Goal: Use online tool/utility: Utilize a website feature to perform a specific function

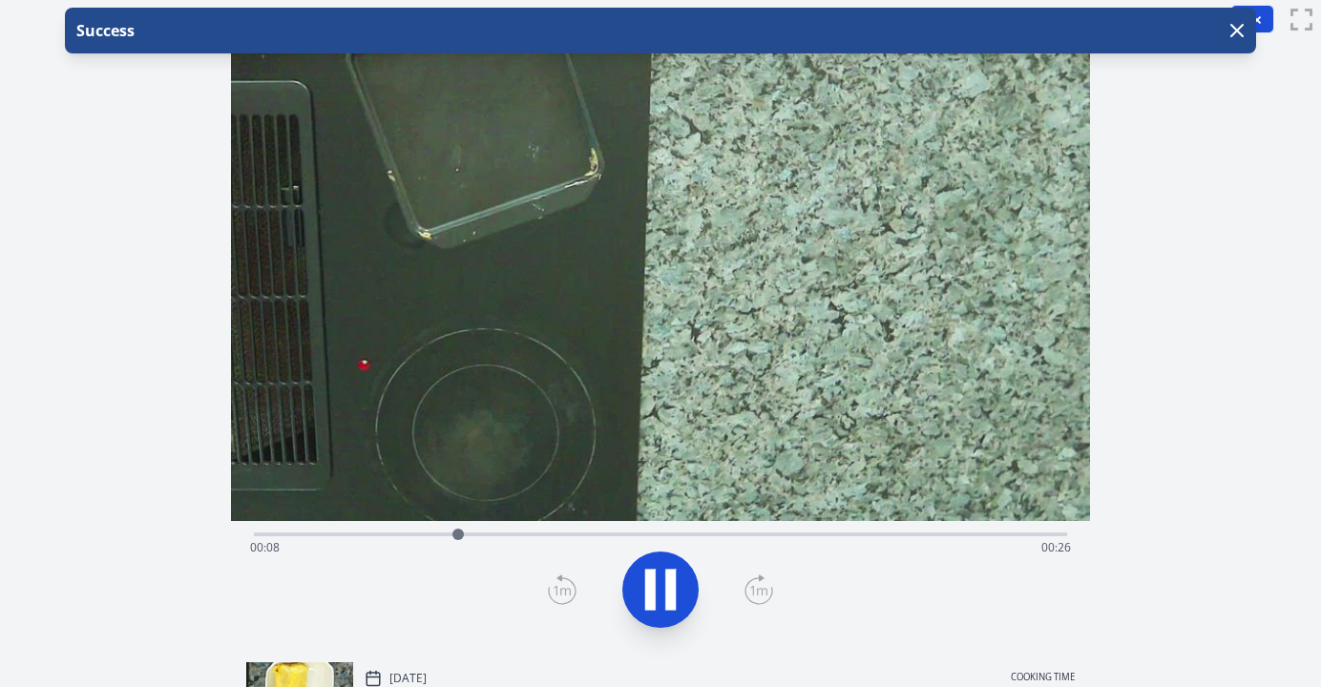
scroll to position [249, 0]
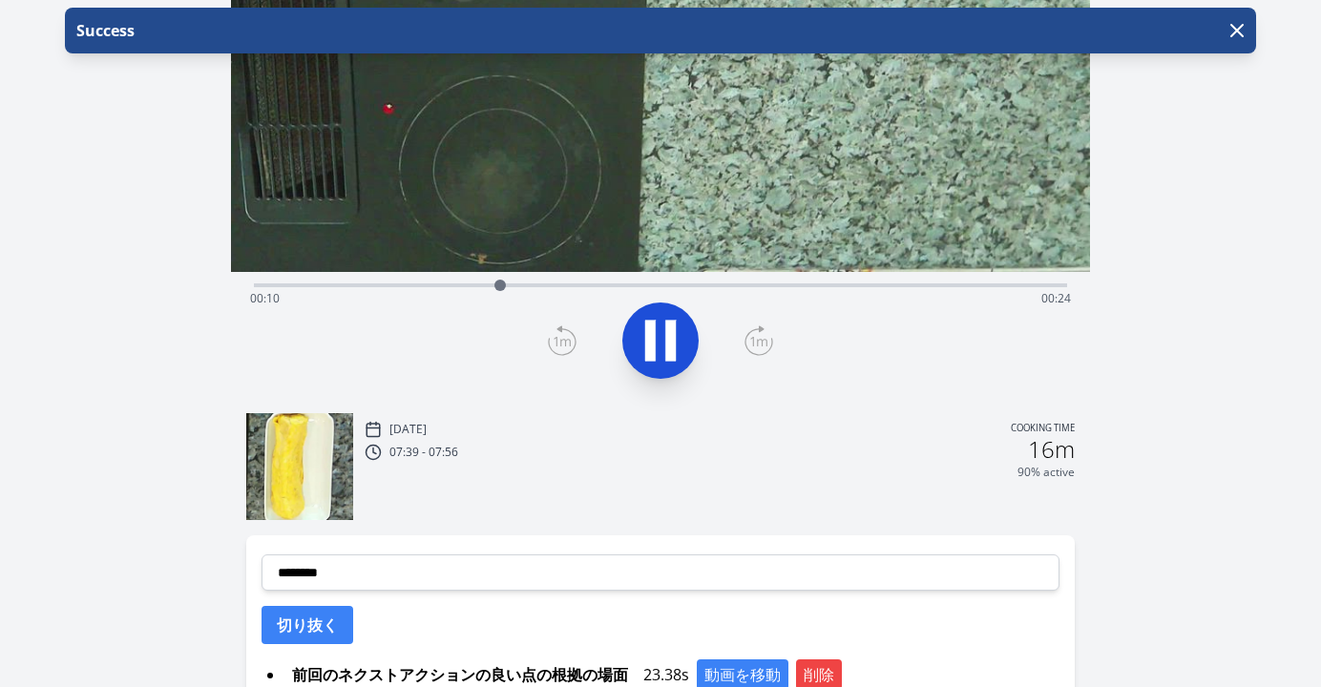
click at [1189, 370] on div "Discard Recording? You will not be able to recover this once discarded. Cancel …" at bounding box center [660, 357] width 1321 height 1212
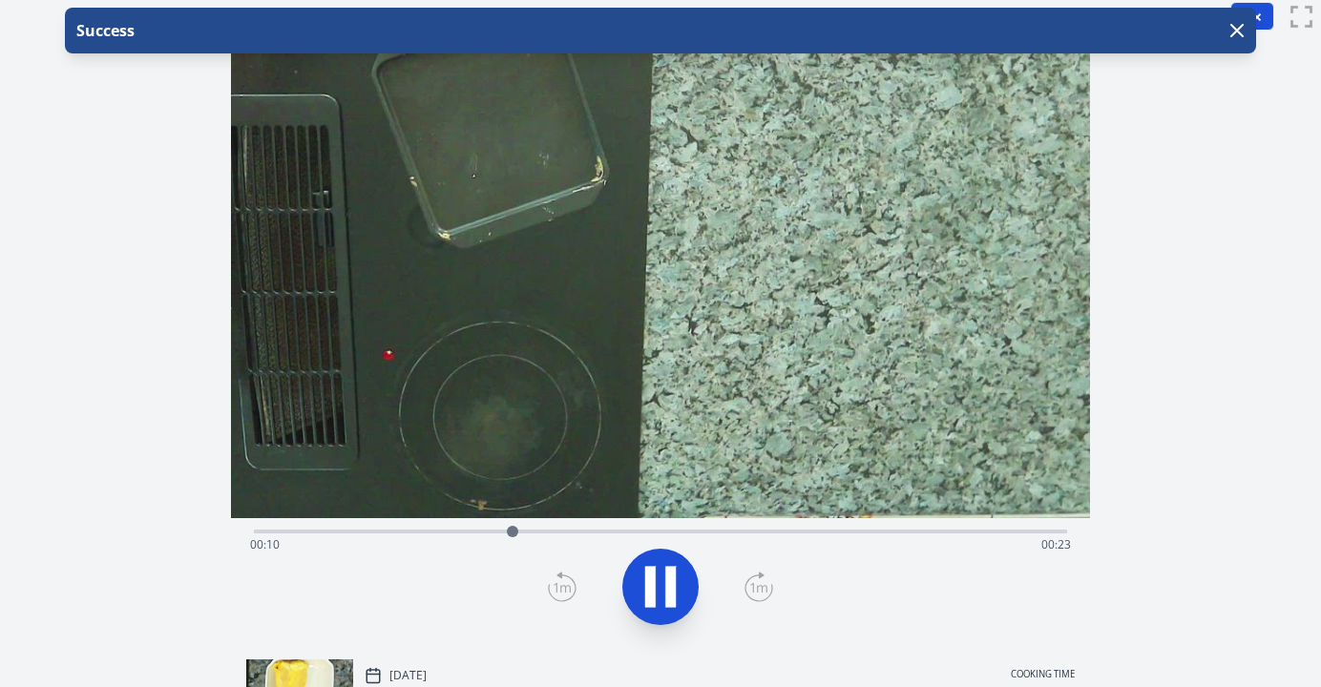
scroll to position [0, 0]
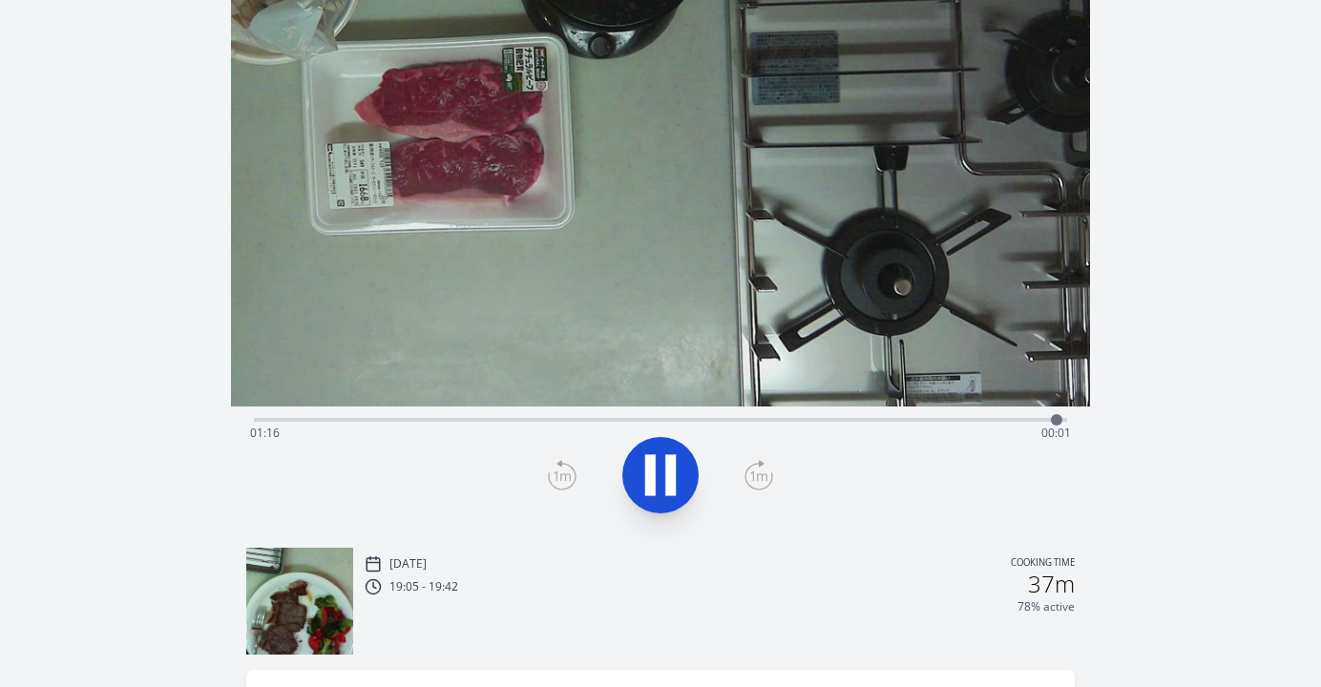
scroll to position [127, 0]
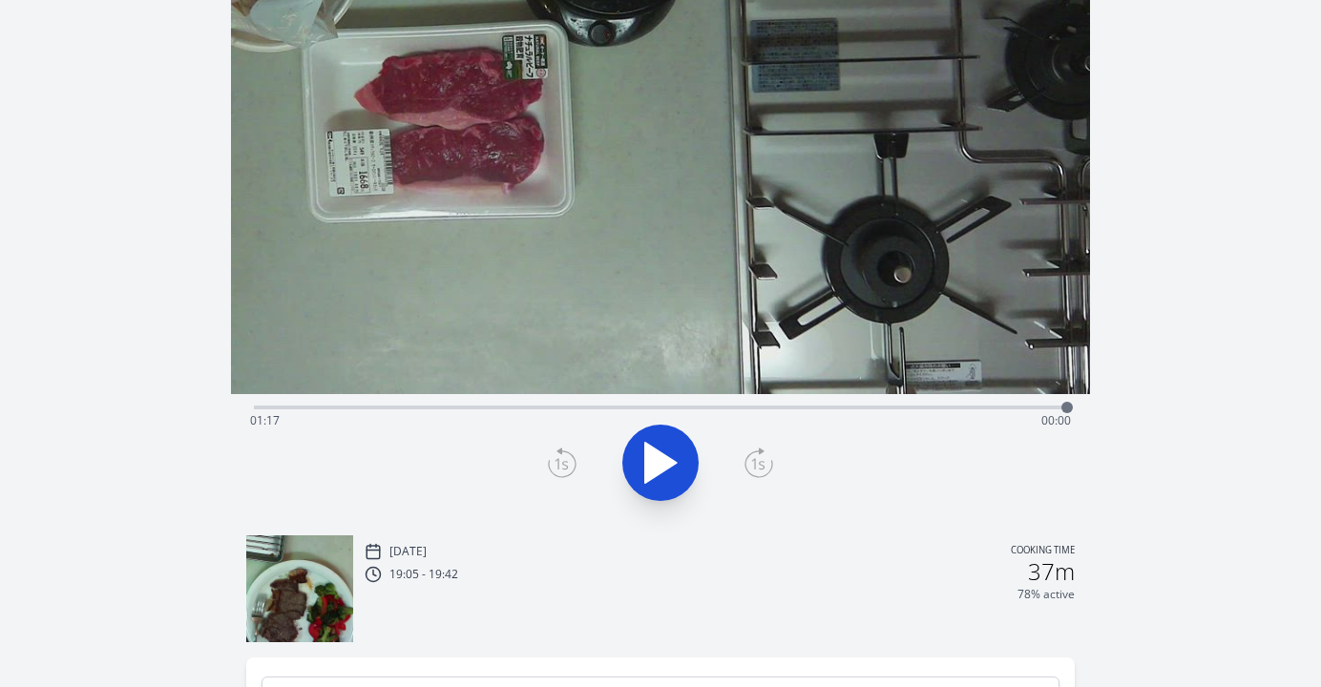
click at [552, 411] on div "Time elapsed: 01:17 Time remaining: 00:00" at bounding box center [660, 421] width 821 height 31
click at [629, 406] on div "Time elapsed: 00:28 Time remaining: 00:50" at bounding box center [660, 421] width 821 height 31
click at [713, 398] on div "Time elapsed: 00:35 Time remaining: 00:42" at bounding box center [660, 405] width 813 height 23
click at [765, 399] on div "Time elapsed: 00:43 Time remaining: 00:34" at bounding box center [660, 405] width 813 height 23
click at [778, 410] on div at bounding box center [764, 407] width 29 height 29
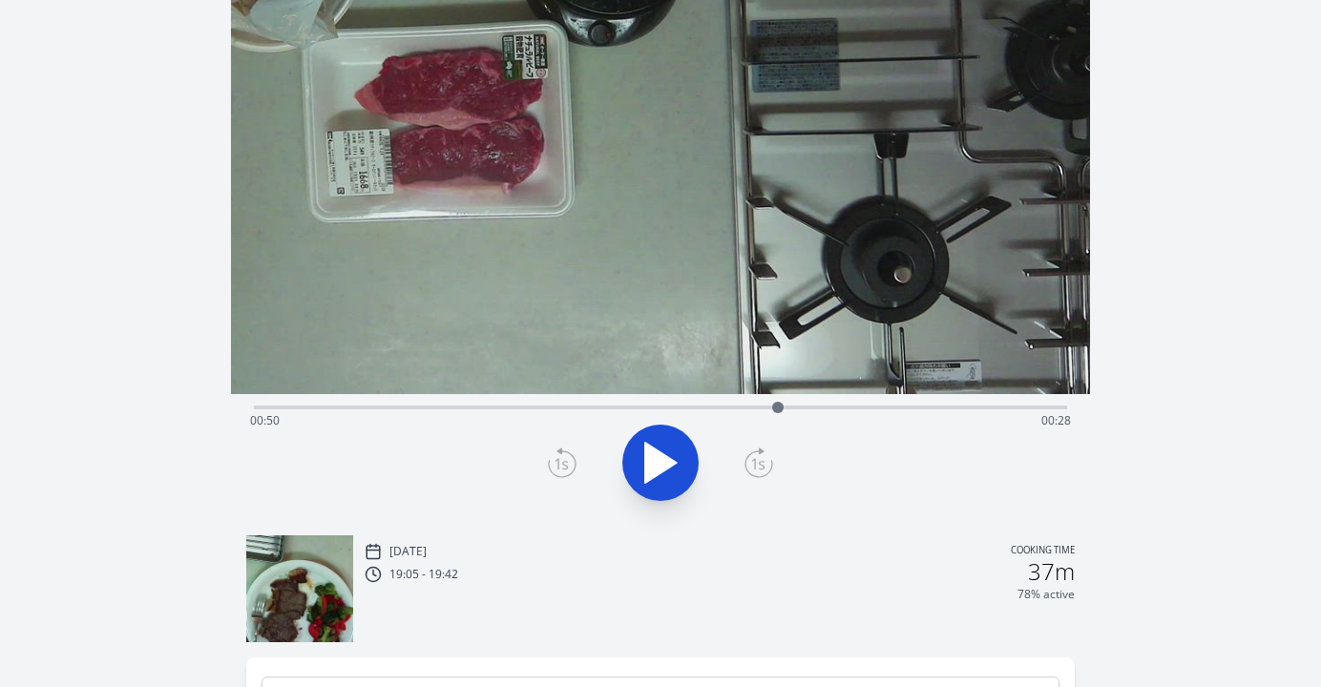
click at [622, 405] on div "Time elapsed: 00:50 Time remaining: 00:28" at bounding box center [660, 405] width 813 height 23
click at [550, 403] on div "Time elapsed: 00:35 Time remaining: 00:43" at bounding box center [660, 405] width 813 height 23
click at [486, 403] on div "Time elapsed: 00:28 Time remaining: 00:50" at bounding box center [660, 405] width 813 height 23
click at [622, 406] on div "Time elapsed: 00:22 Time remaining: 00:56" at bounding box center [660, 421] width 821 height 31
click at [601, 406] on div "Time elapsed: 00:35 Time remaining: 00:43" at bounding box center [660, 421] width 821 height 31
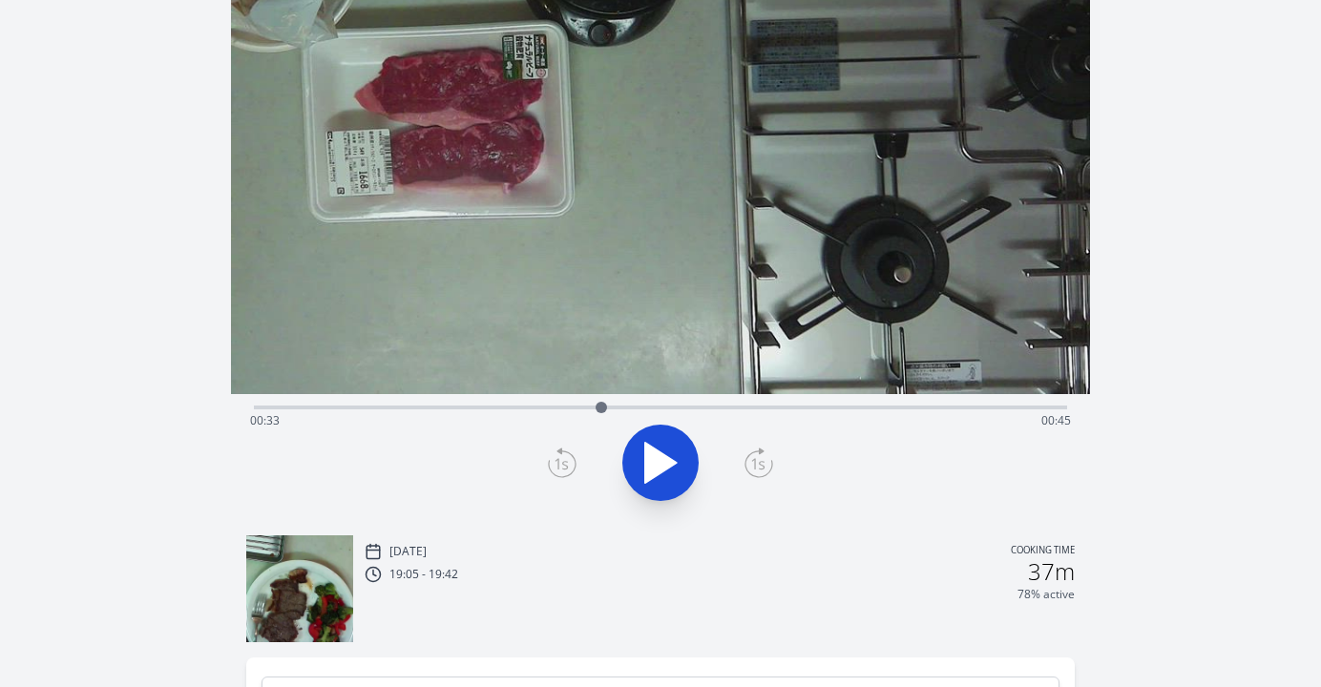
click at [660, 462] on icon at bounding box center [661, 463] width 32 height 40
click at [660, 462] on icon at bounding box center [660, 462] width 53 height 53
click at [562, 471] on icon at bounding box center [562, 463] width 29 height 31
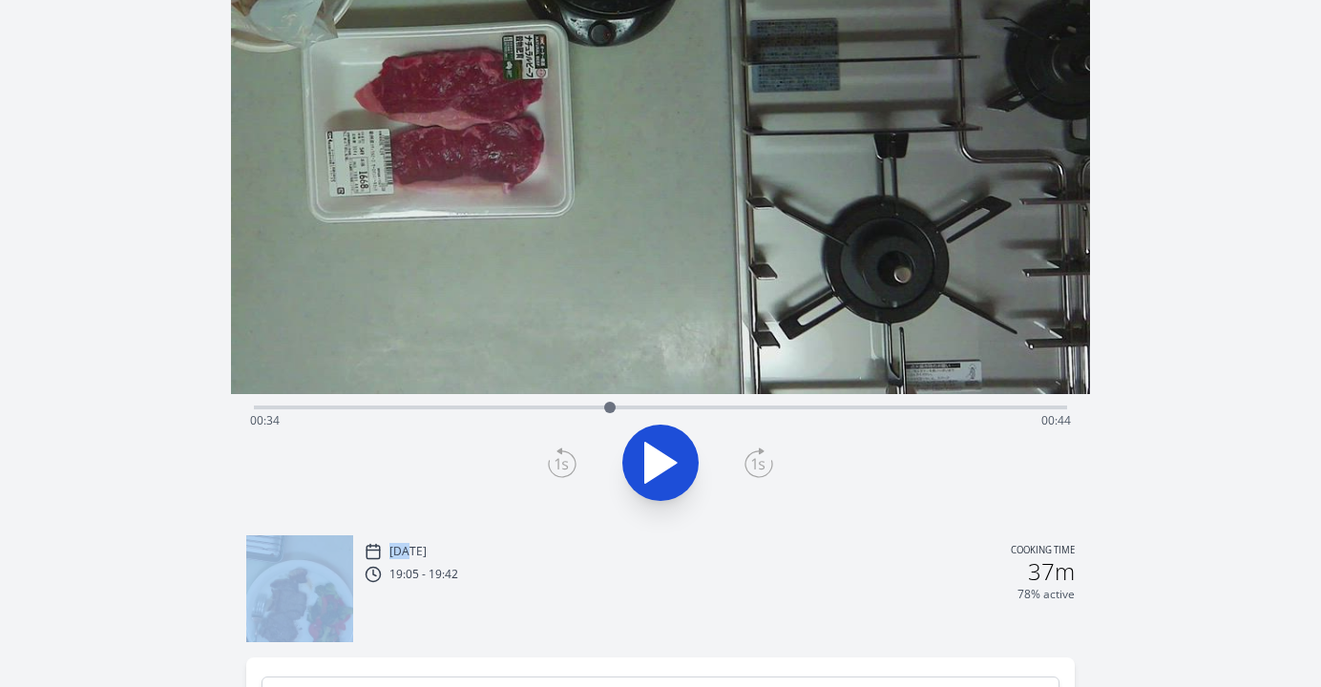
click at [562, 471] on icon at bounding box center [562, 463] width 29 height 31
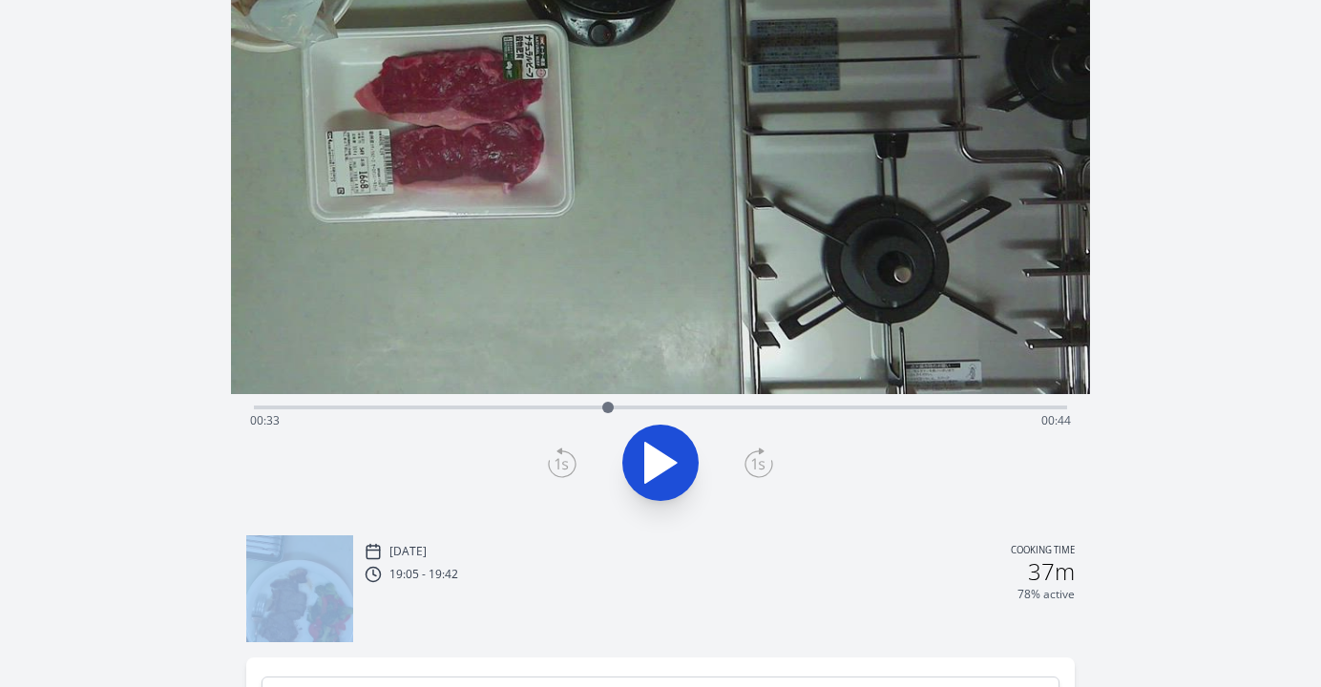
click at [562, 471] on icon at bounding box center [562, 463] width 29 height 31
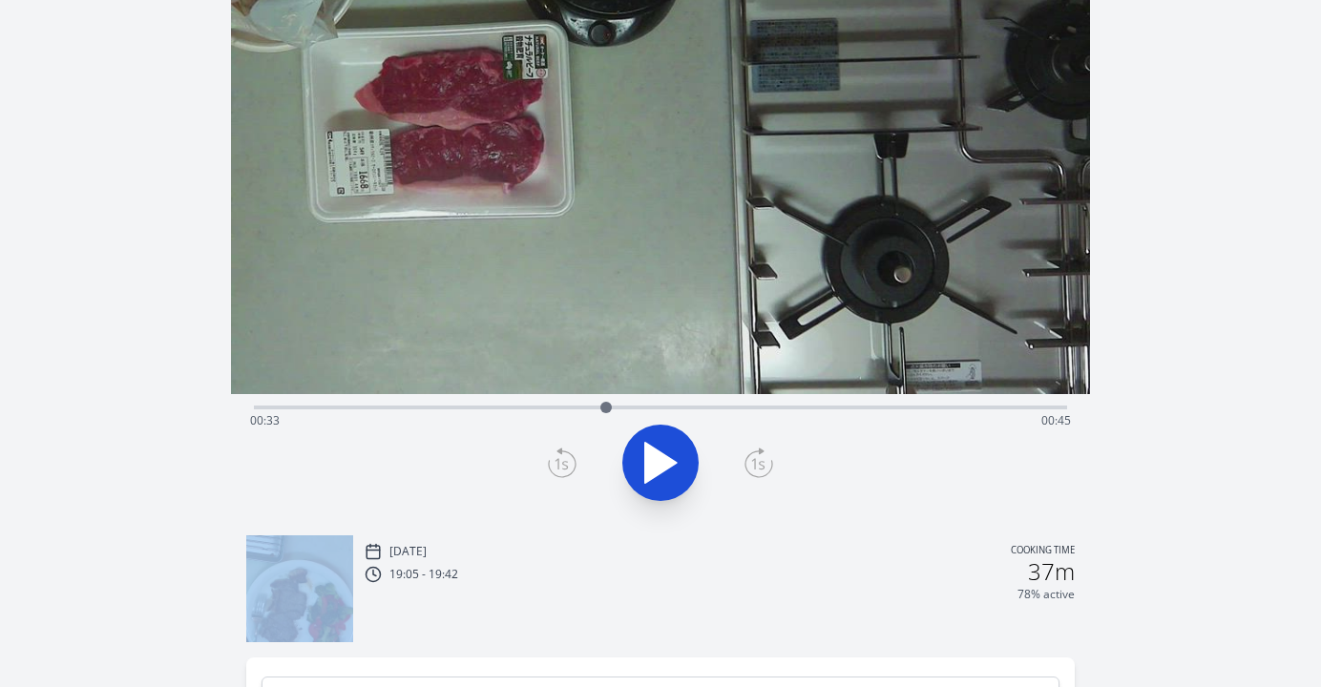
click at [562, 471] on icon at bounding box center [562, 463] width 29 height 31
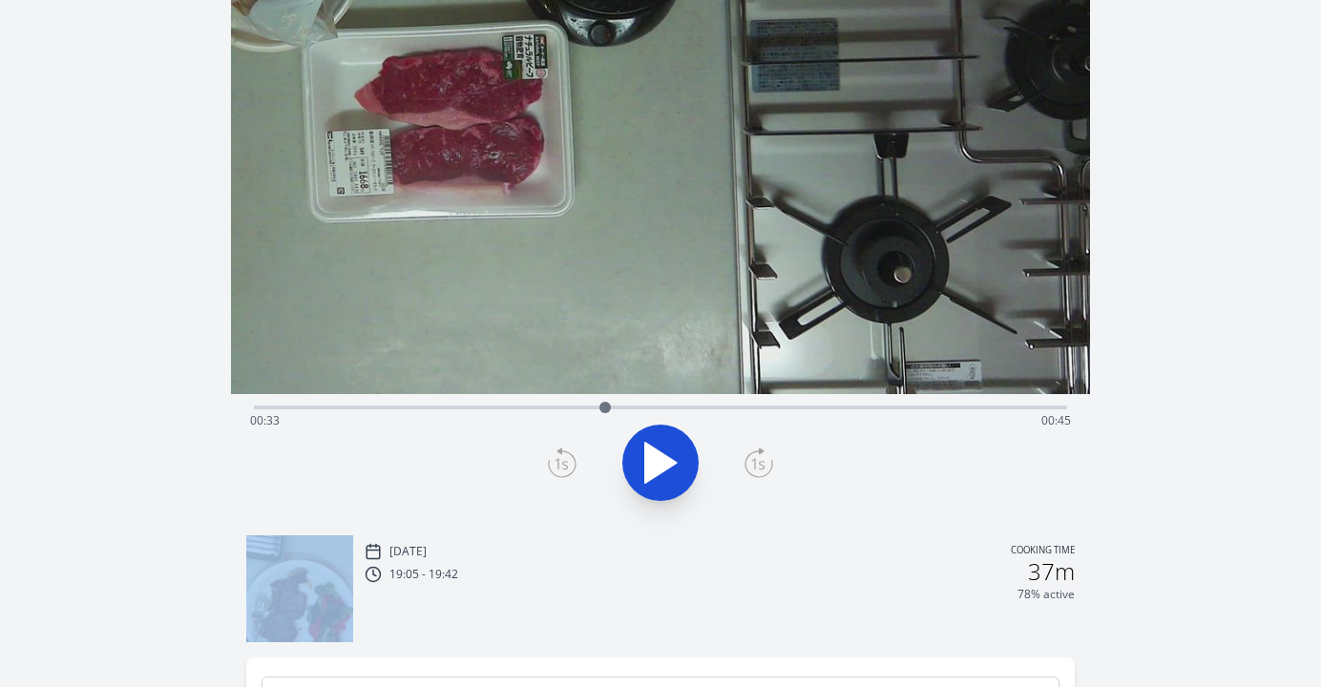
click at [562, 471] on icon at bounding box center [562, 463] width 29 height 31
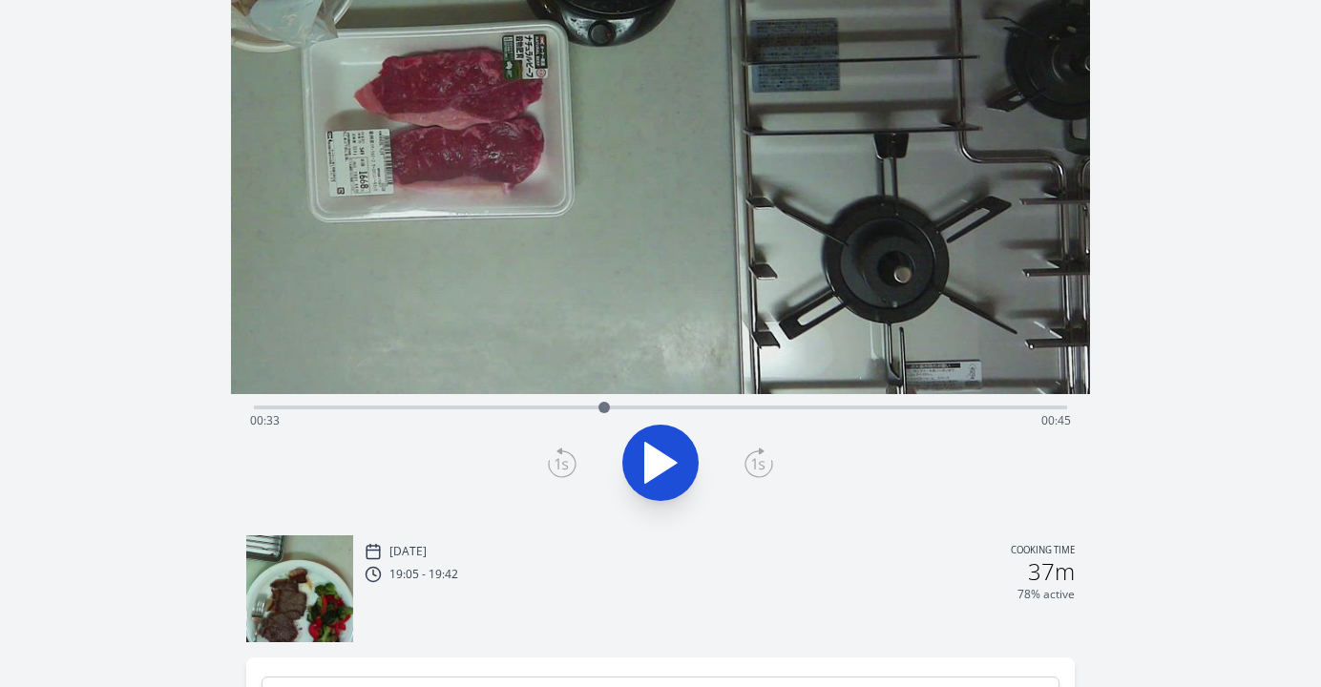
click at [562, 471] on icon at bounding box center [562, 463] width 29 height 31
click at [768, 464] on icon at bounding box center [759, 463] width 29 height 31
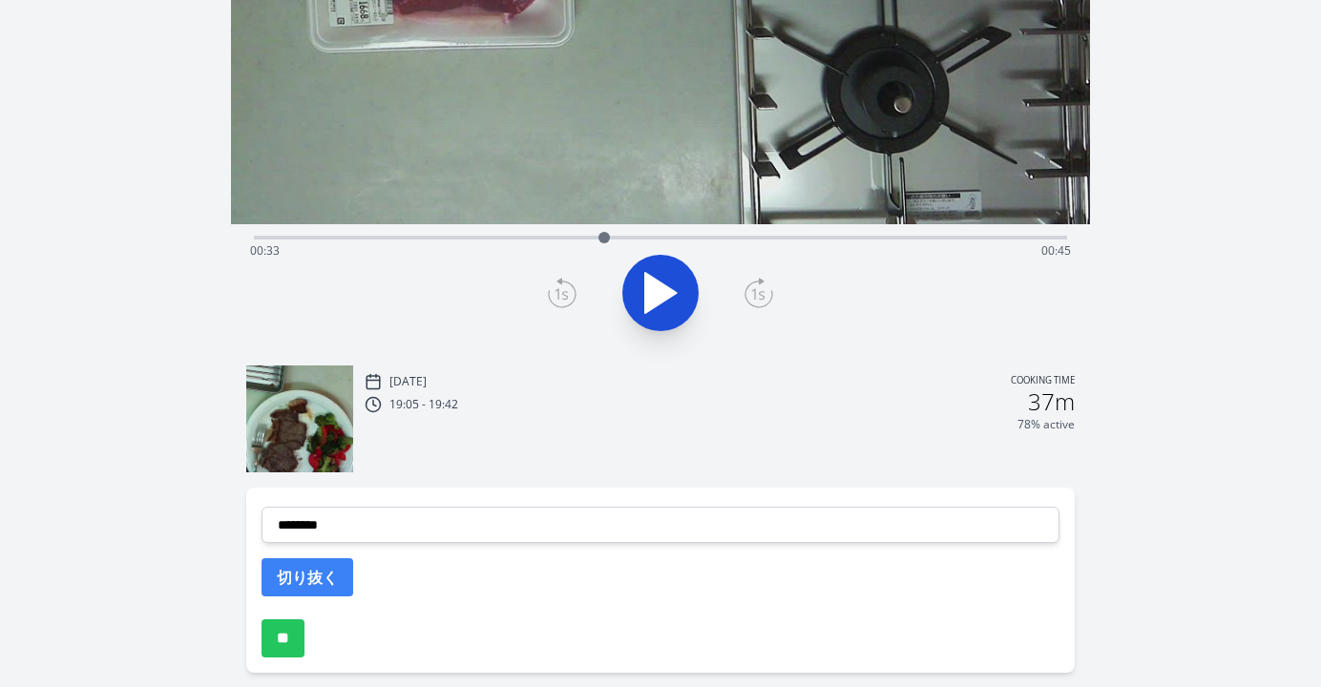
scroll to position [342, 0]
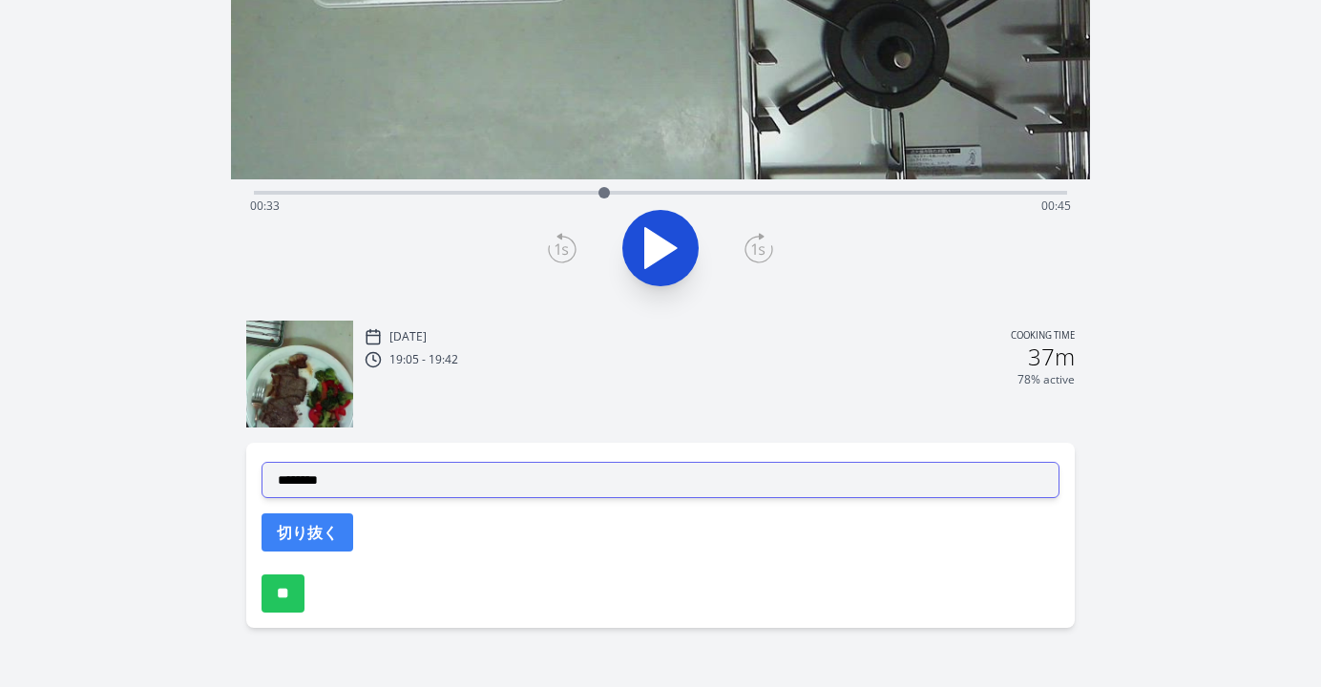
click at [551, 474] on select "**********" at bounding box center [661, 480] width 798 height 36
select select "**********"
click at [262, 462] on select "**********" at bounding box center [661, 480] width 798 height 36
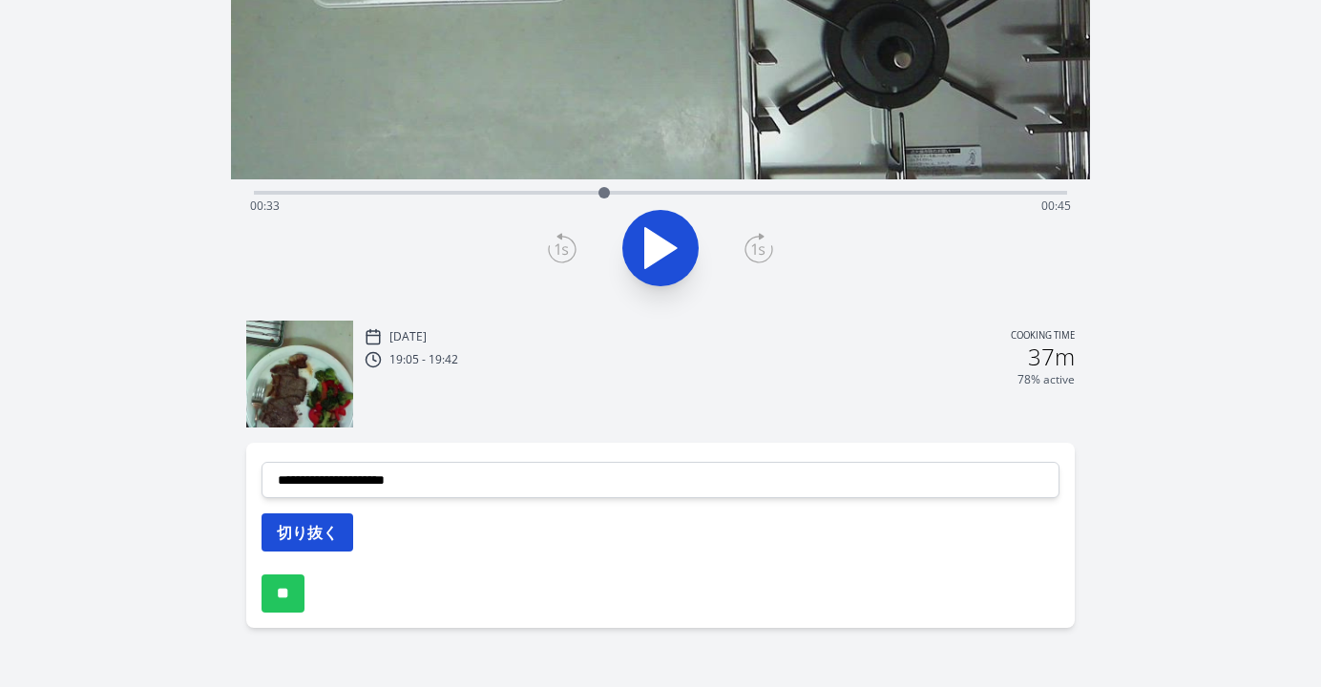
click at [322, 532] on button "切り抜く" at bounding box center [308, 533] width 92 height 38
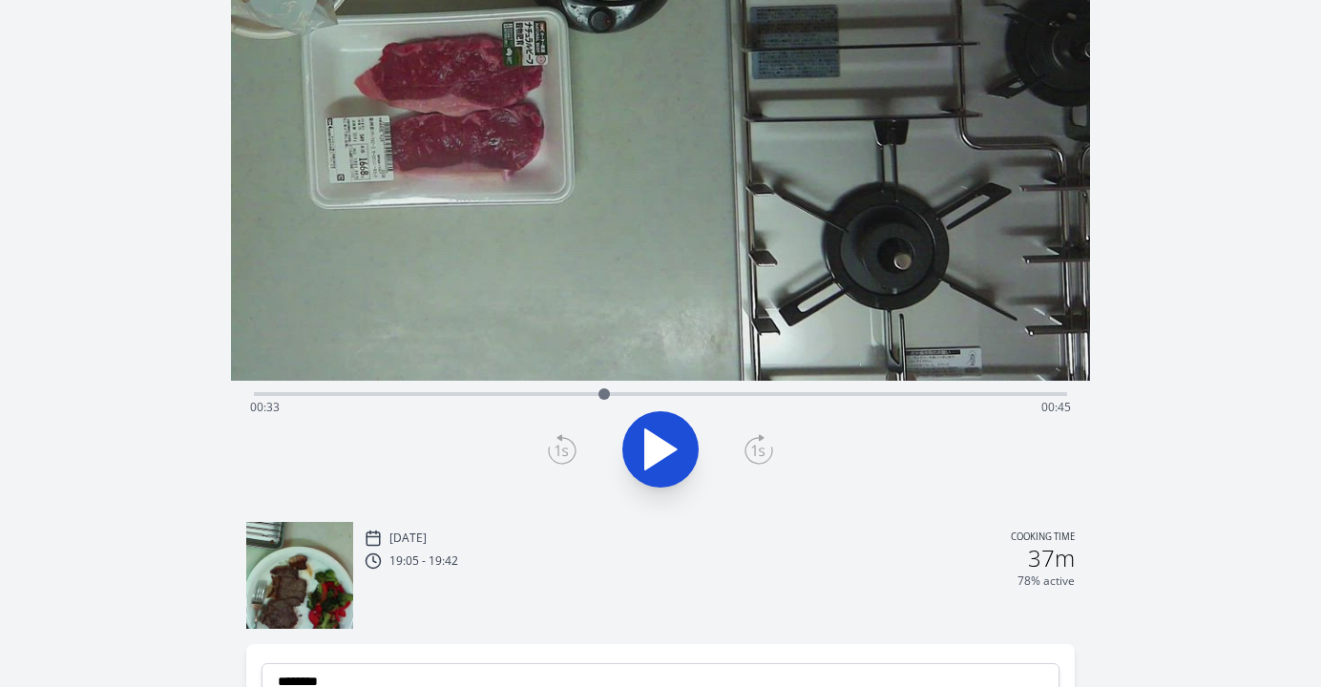
scroll to position [105, 0]
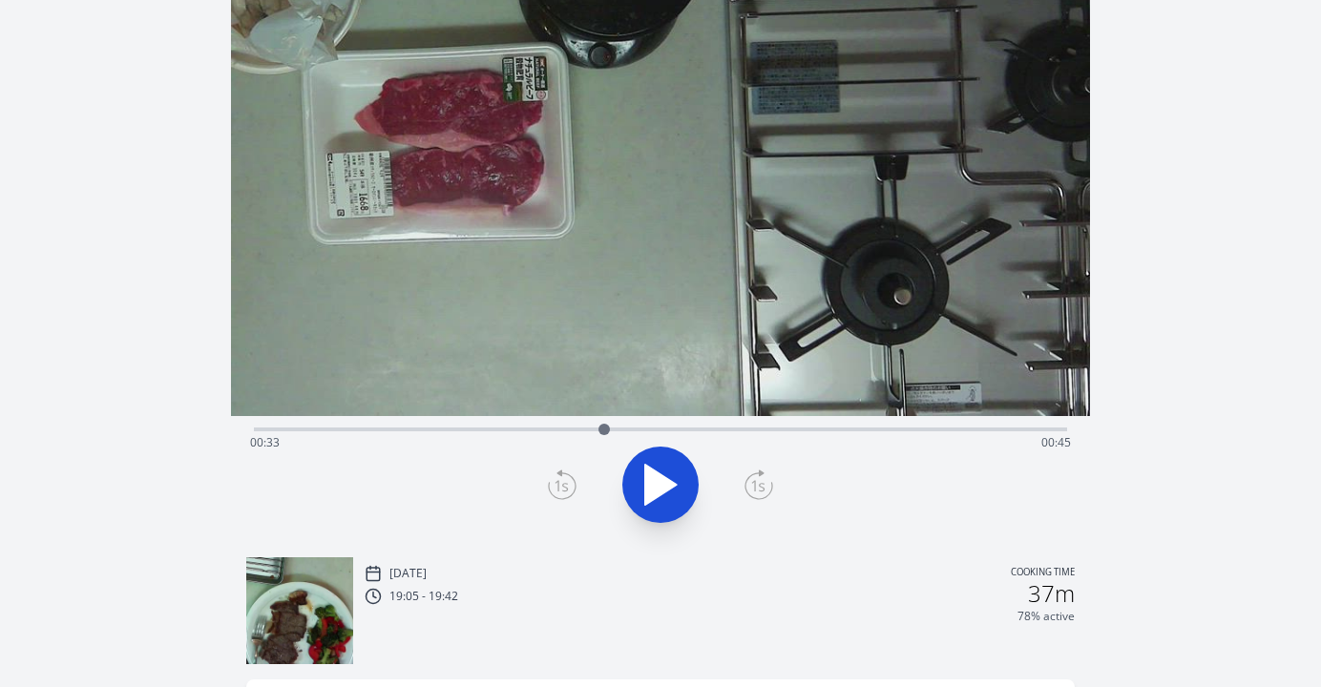
click at [770, 432] on div "Time elapsed: 00:33 Time remaining: 00:45" at bounding box center [660, 443] width 821 height 31
click at [666, 498] on icon at bounding box center [660, 484] width 53 height 53
click at [666, 498] on icon at bounding box center [670, 485] width 11 height 41
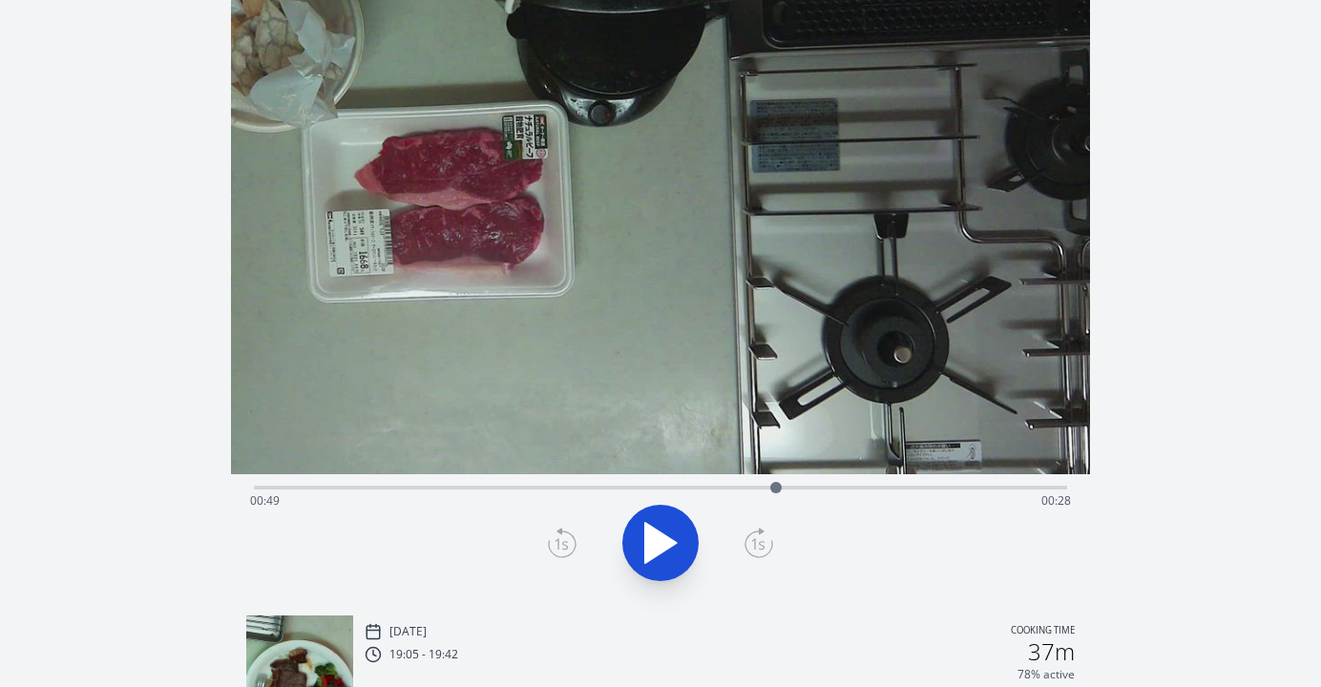
scroll to position [0, 0]
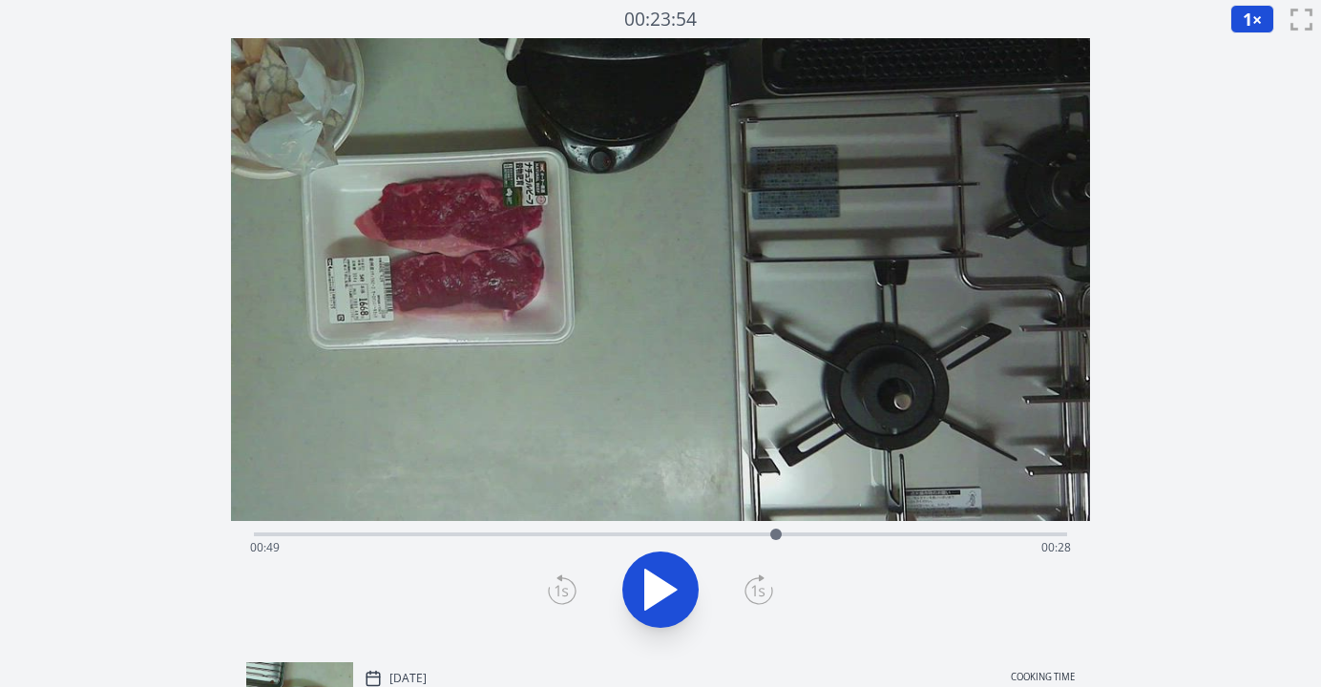
click at [679, 587] on icon at bounding box center [660, 589] width 53 height 53
click at [853, 537] on div "Time elapsed: 00:52 Time remaining: 00:26" at bounding box center [660, 548] width 821 height 31
click at [895, 537] on div "Time elapsed: 00:57 Time remaining: 00:20" at bounding box center [660, 548] width 821 height 31
click at [913, 536] on div at bounding box center [899, 534] width 29 height 29
click at [664, 606] on icon at bounding box center [660, 589] width 53 height 53
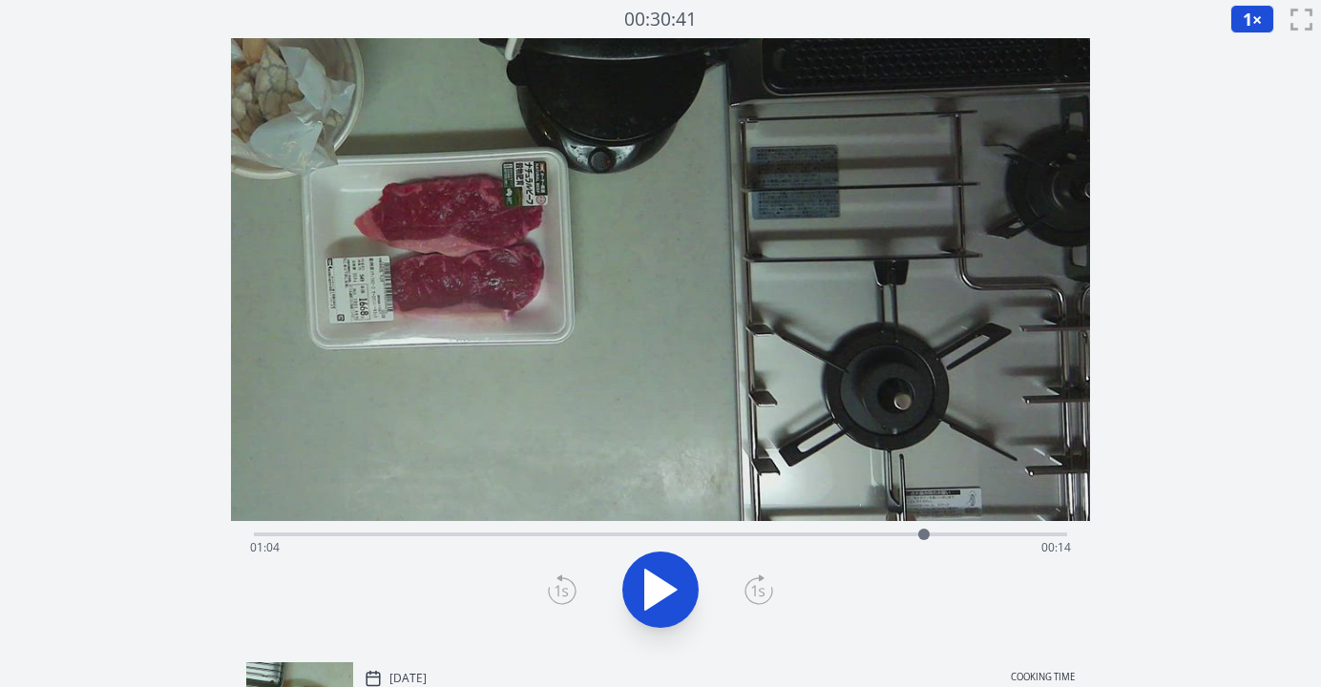
click at [558, 601] on icon at bounding box center [562, 590] width 29 height 31
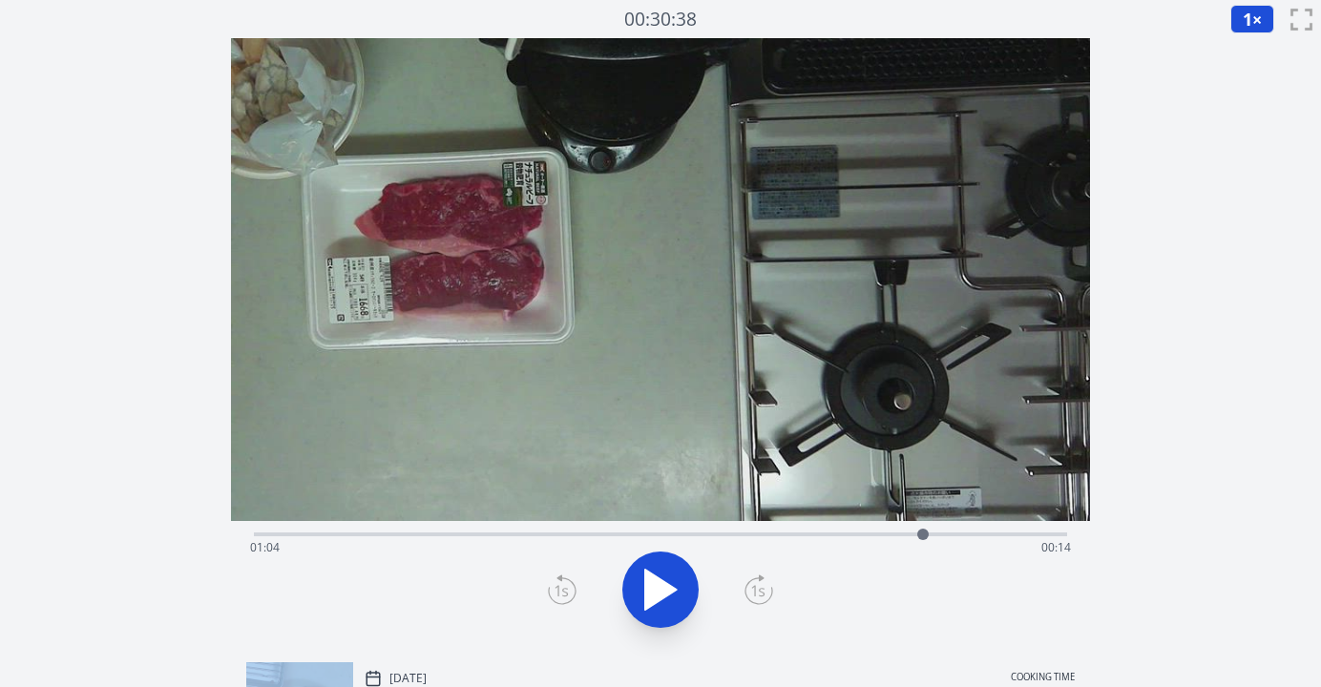
click at [558, 601] on icon at bounding box center [562, 590] width 29 height 31
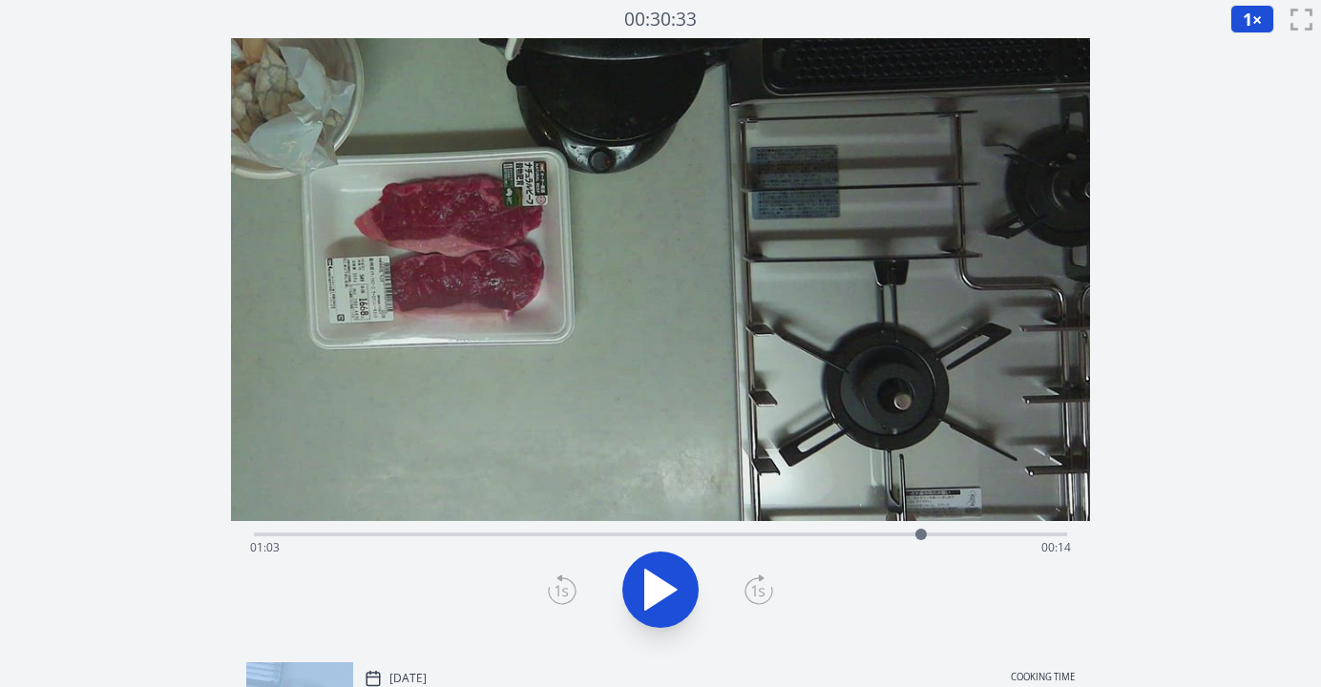
click at [558, 601] on icon at bounding box center [562, 590] width 29 height 31
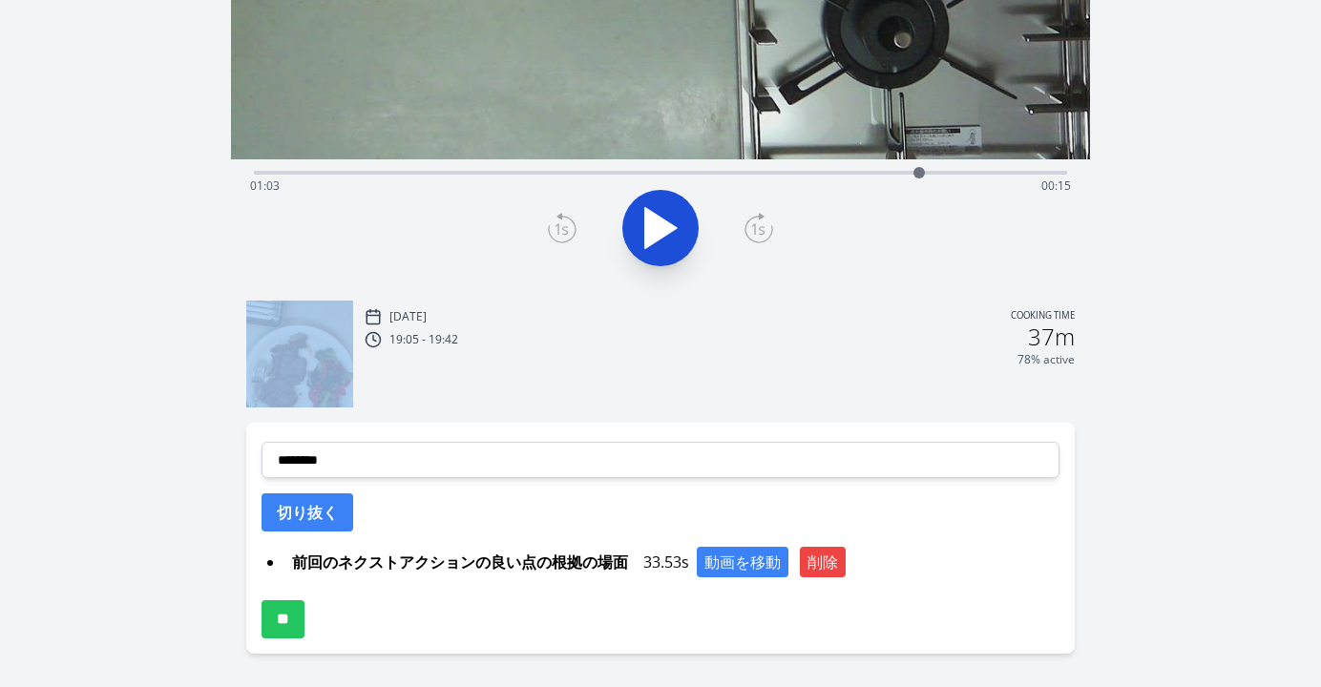
scroll to position [388, 0]
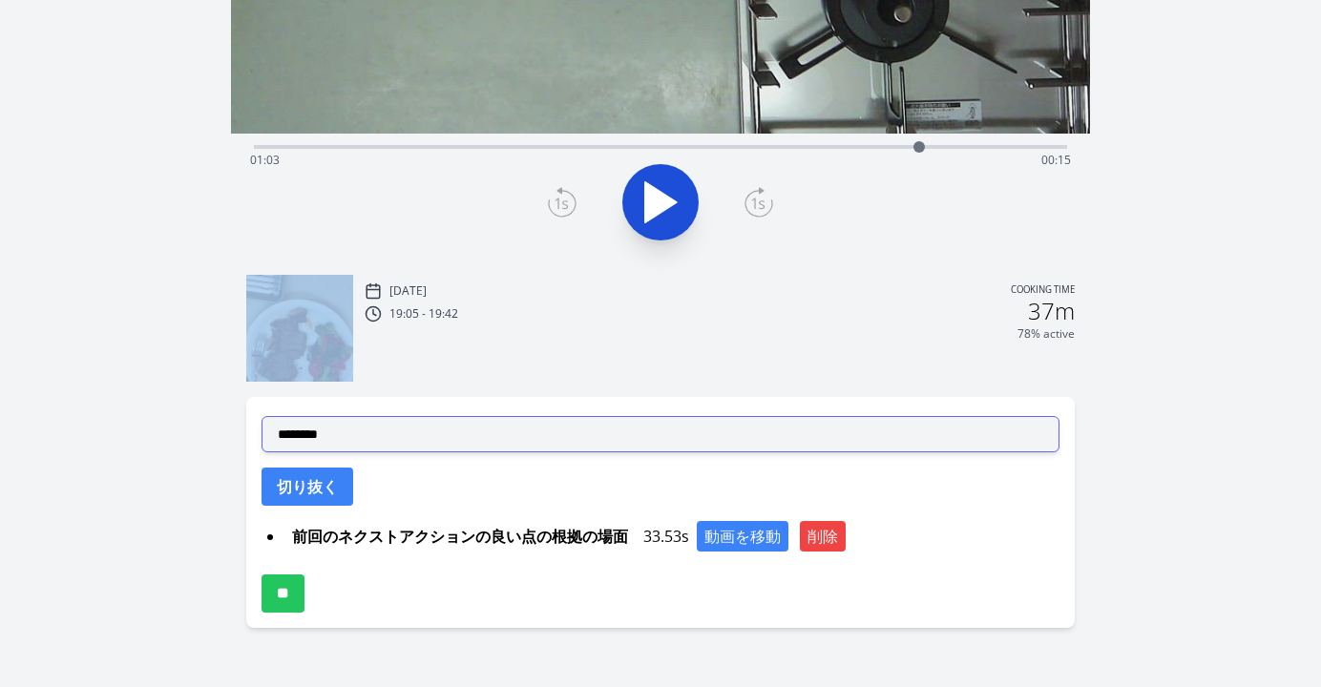
click at [573, 442] on select "**********" at bounding box center [661, 434] width 798 height 36
select select "**********"
click at [262, 416] on select "**********" at bounding box center [661, 434] width 798 height 36
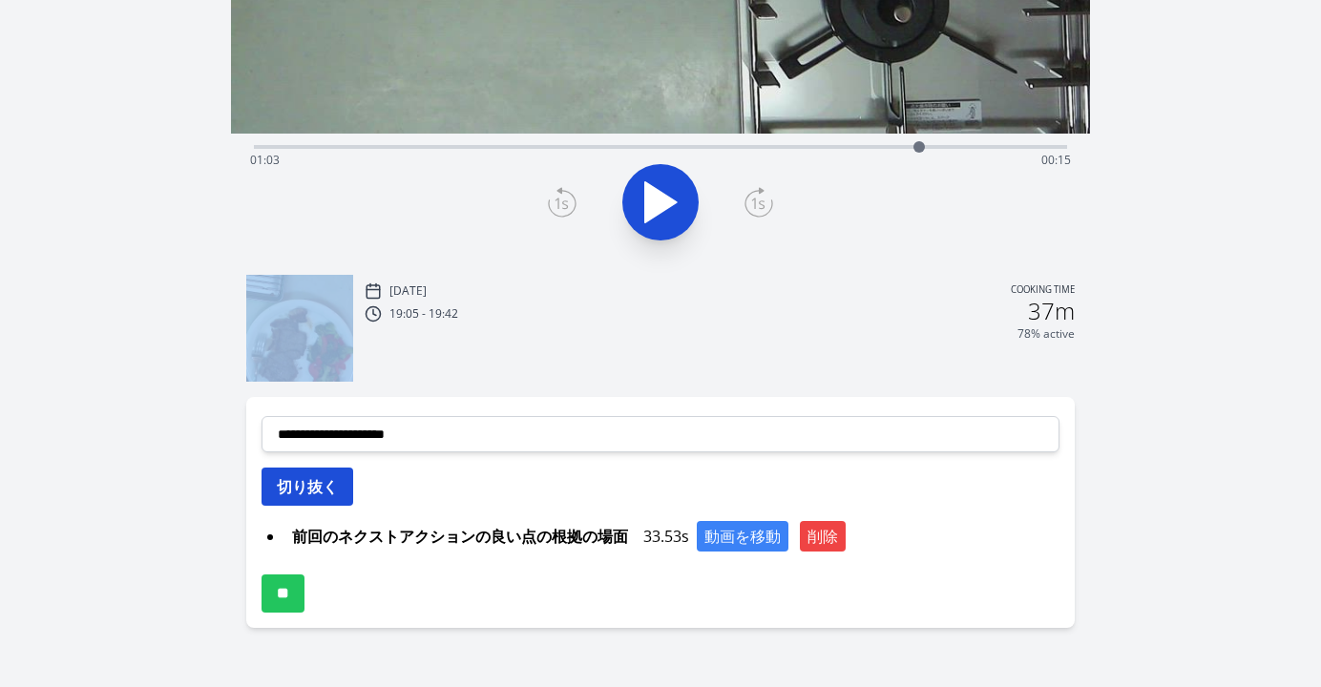
click at [334, 496] on button "切り抜く" at bounding box center [308, 487] width 92 height 38
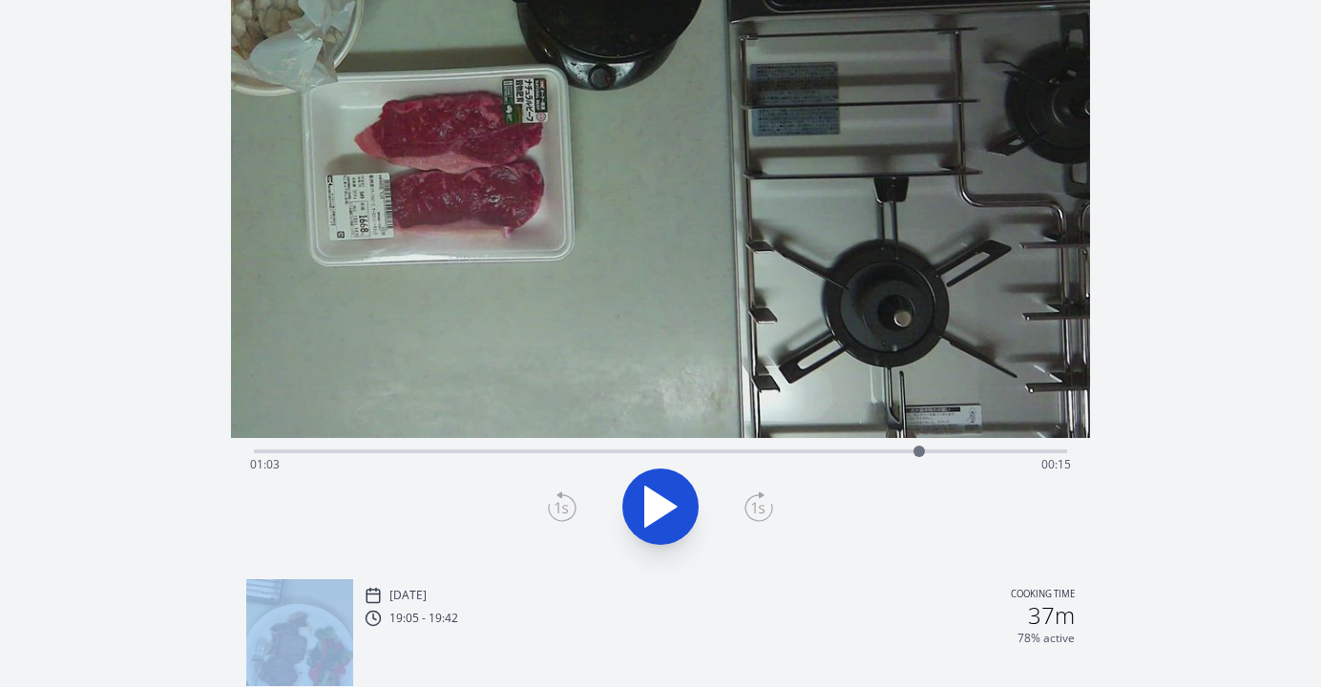
scroll to position [68, 0]
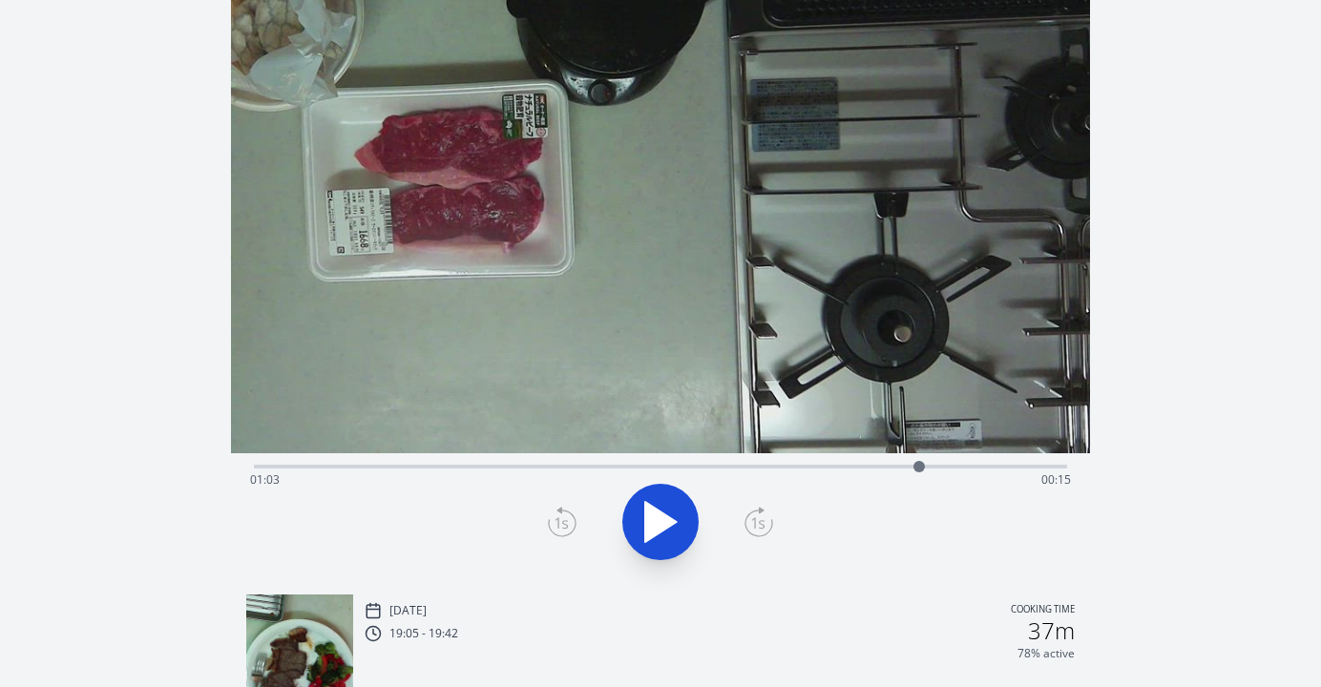
click at [736, 467] on div "Time elapsed: 01:03 Time remaining: 00:15" at bounding box center [660, 480] width 821 height 31
click at [769, 471] on div "Time elapsed: 00:46 Time remaining: 00:32" at bounding box center [660, 480] width 821 height 31
click at [569, 524] on icon at bounding box center [562, 522] width 29 height 31
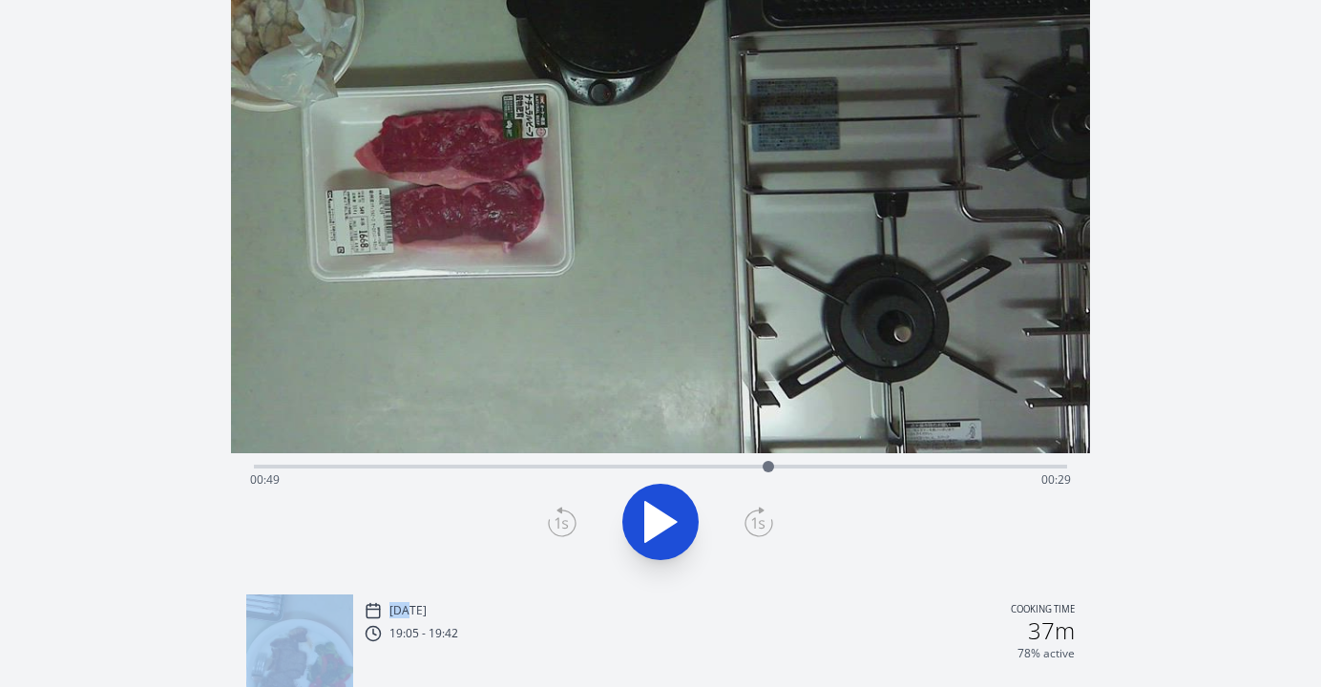
click at [569, 524] on icon at bounding box center [562, 522] width 29 height 31
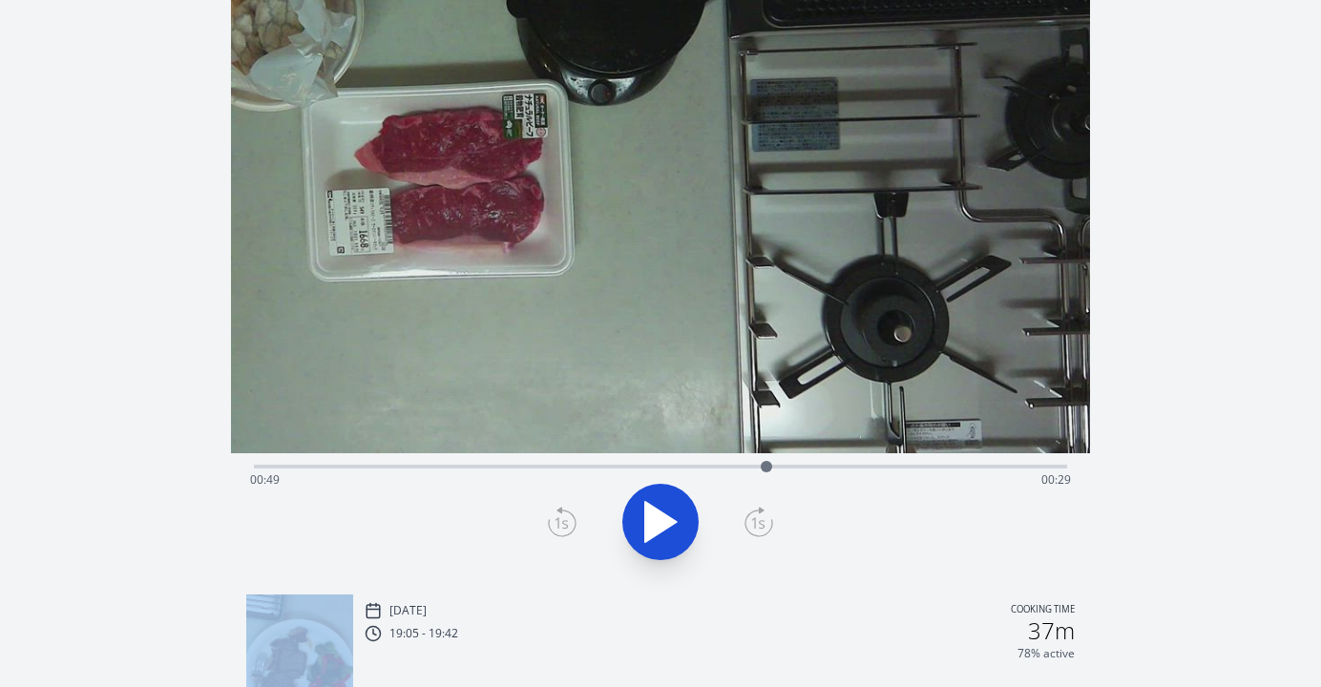
click at [569, 524] on icon at bounding box center [562, 522] width 29 height 31
click at [756, 520] on icon at bounding box center [759, 522] width 29 height 31
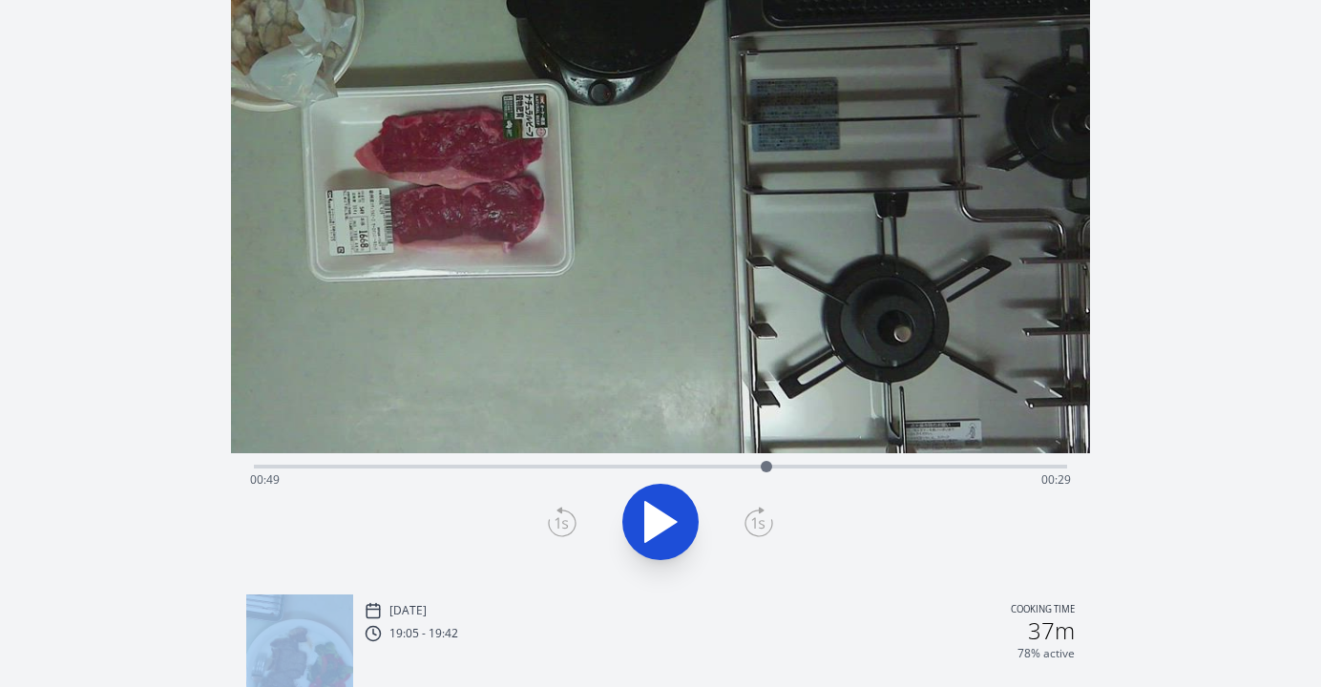
click at [756, 520] on icon at bounding box center [759, 522] width 29 height 31
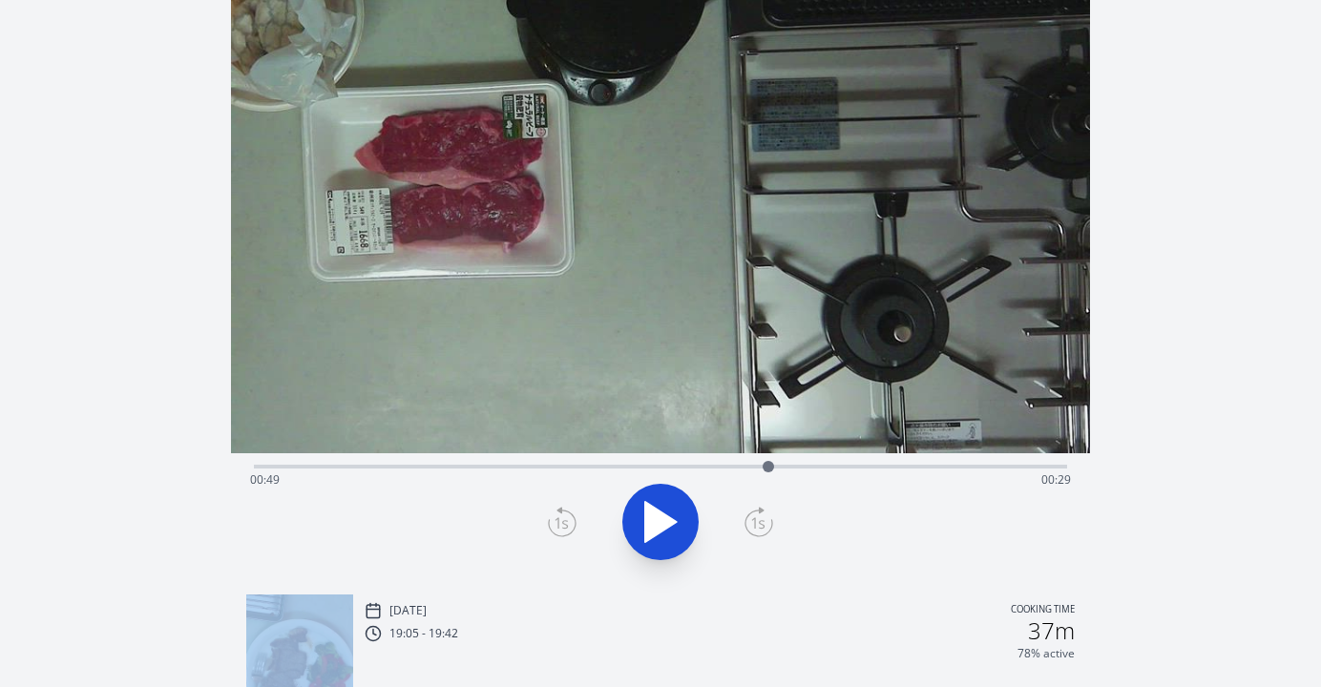
click at [756, 520] on icon at bounding box center [759, 522] width 29 height 31
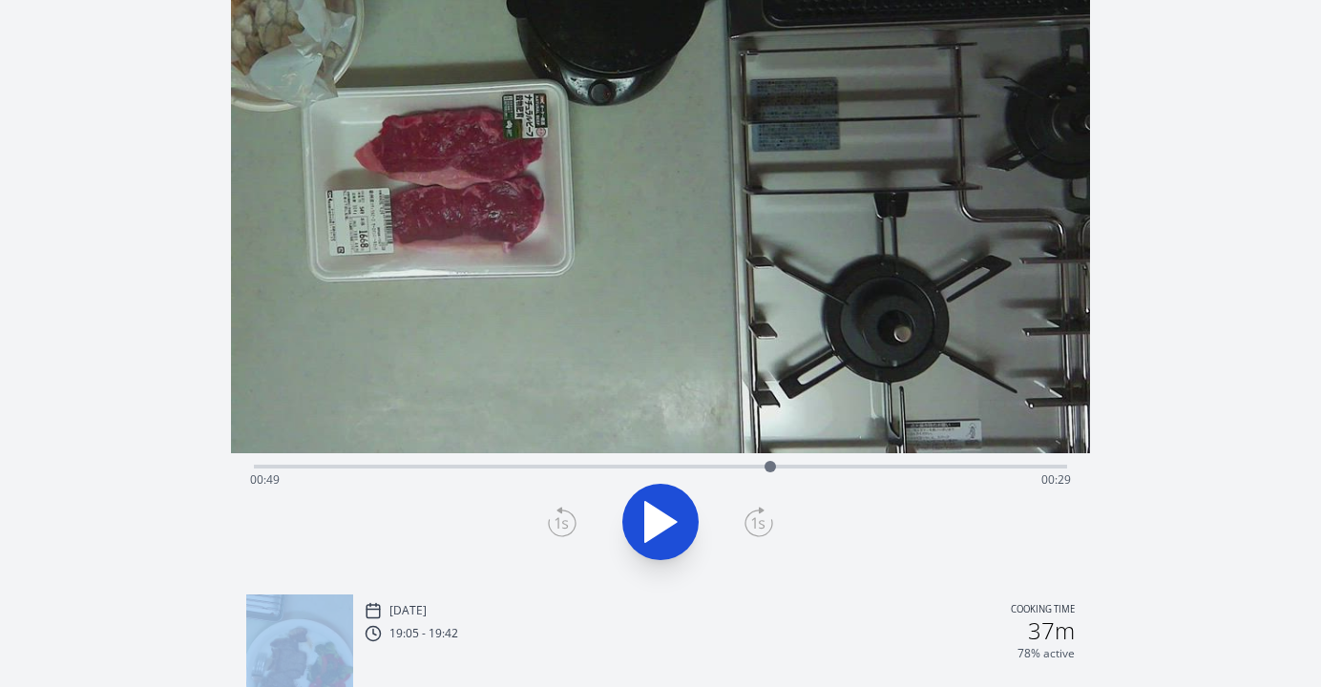
click at [756, 520] on icon at bounding box center [759, 522] width 29 height 31
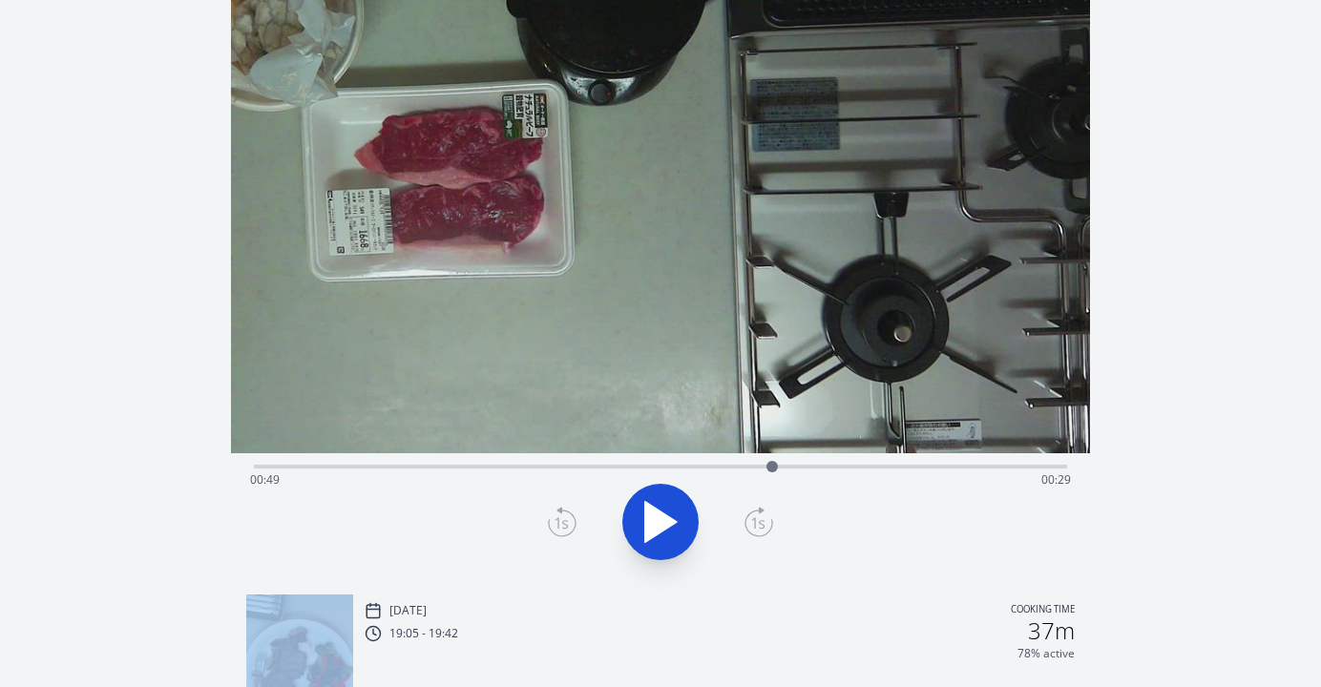
click at [756, 520] on icon at bounding box center [759, 522] width 29 height 31
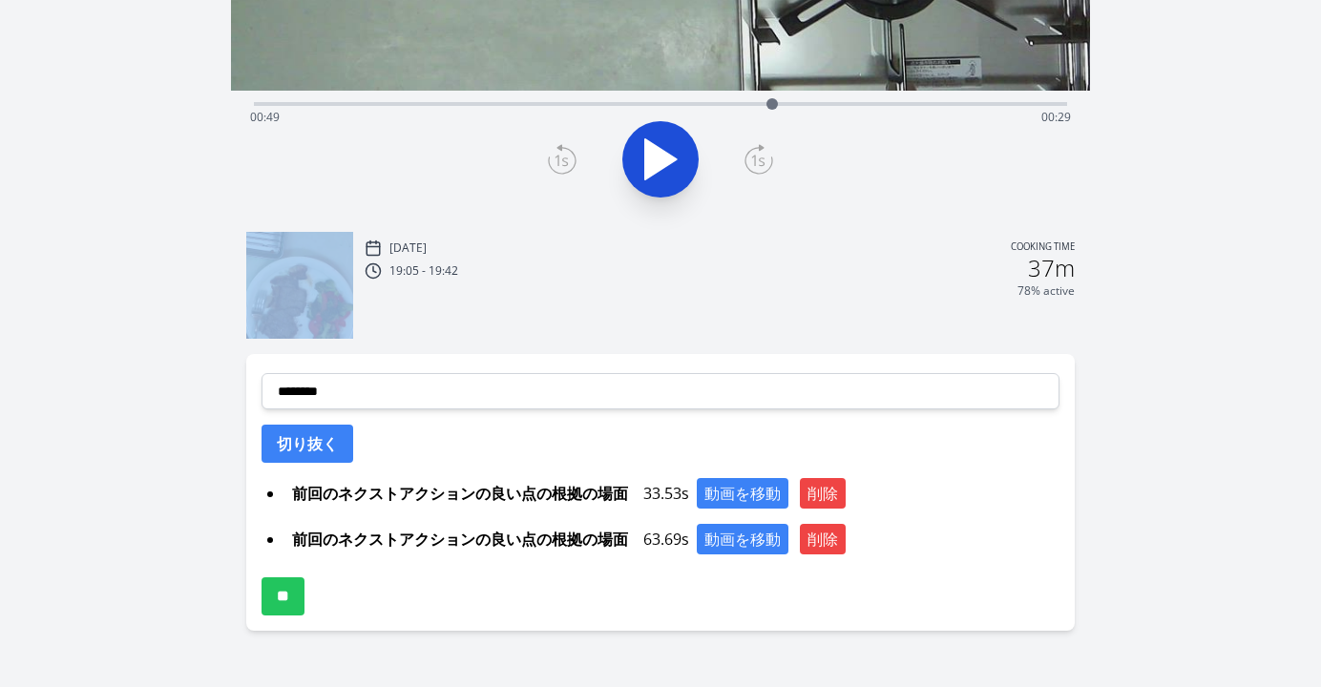
scroll to position [433, 0]
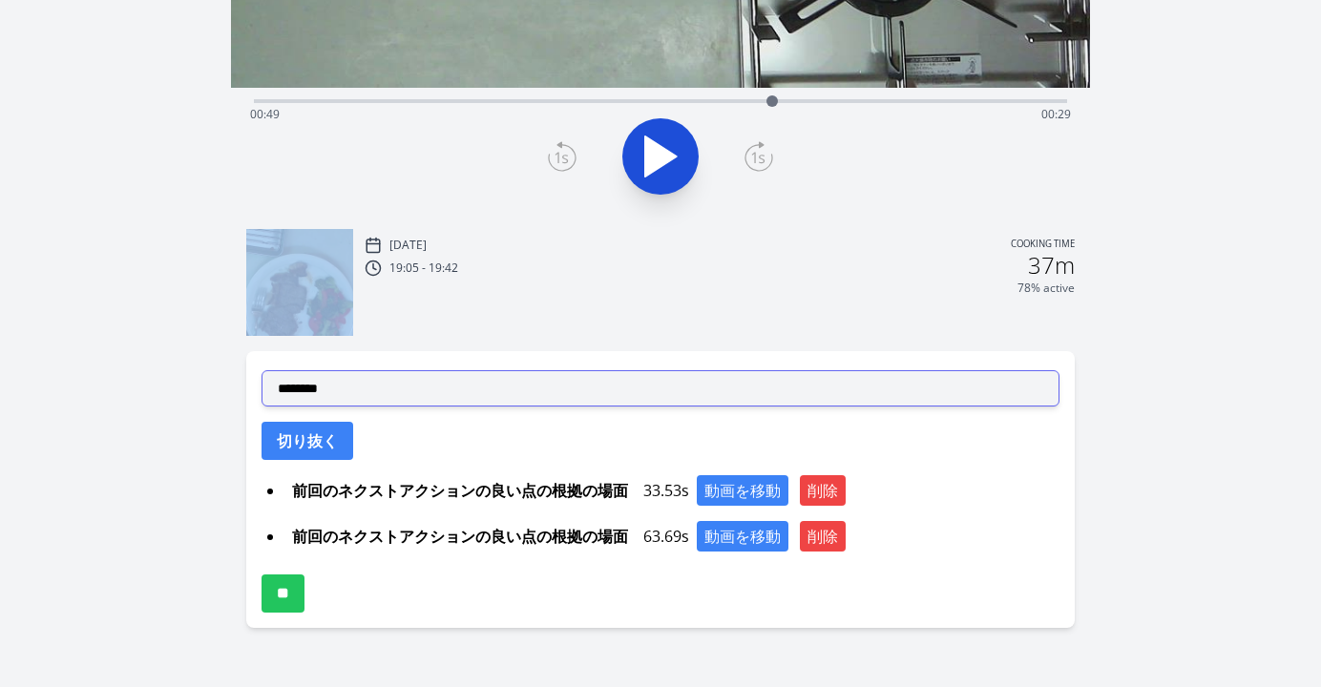
click at [529, 388] on select "**********" at bounding box center [661, 388] width 798 height 36
select select "**********"
click at [262, 370] on select "**********" at bounding box center [661, 388] width 798 height 36
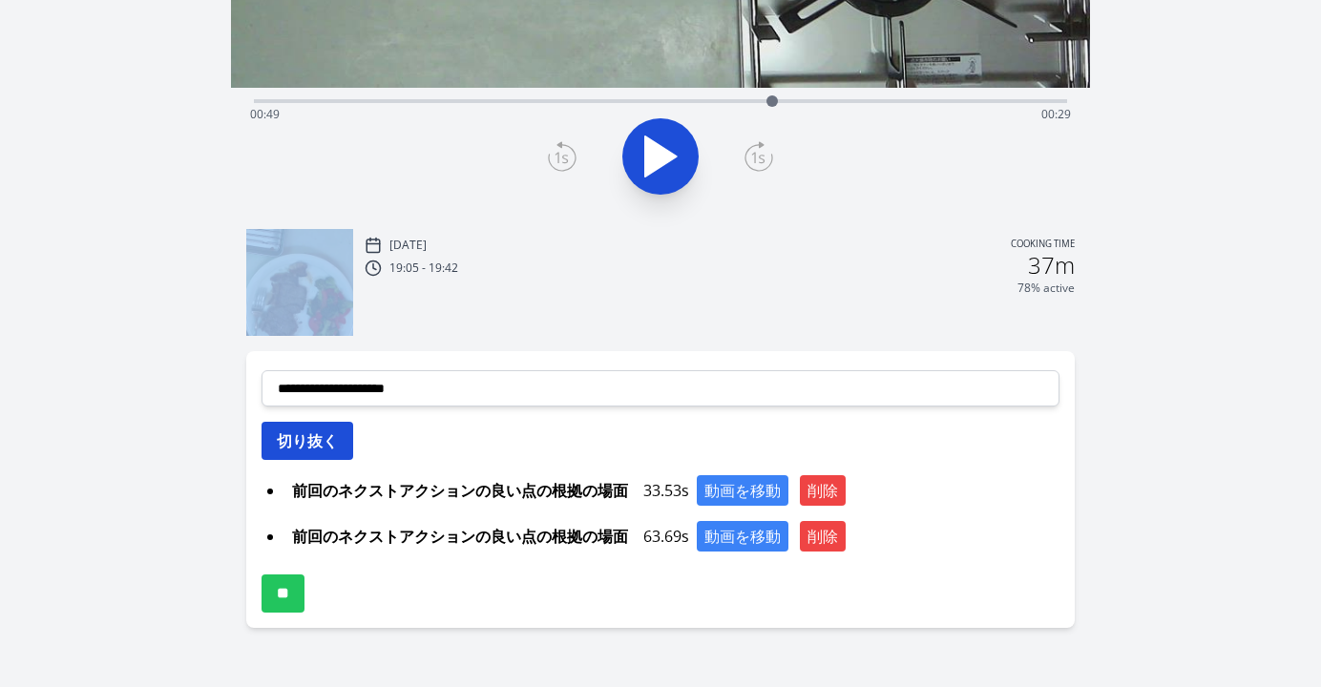
click at [329, 447] on button "切り抜く" at bounding box center [308, 441] width 92 height 38
select select
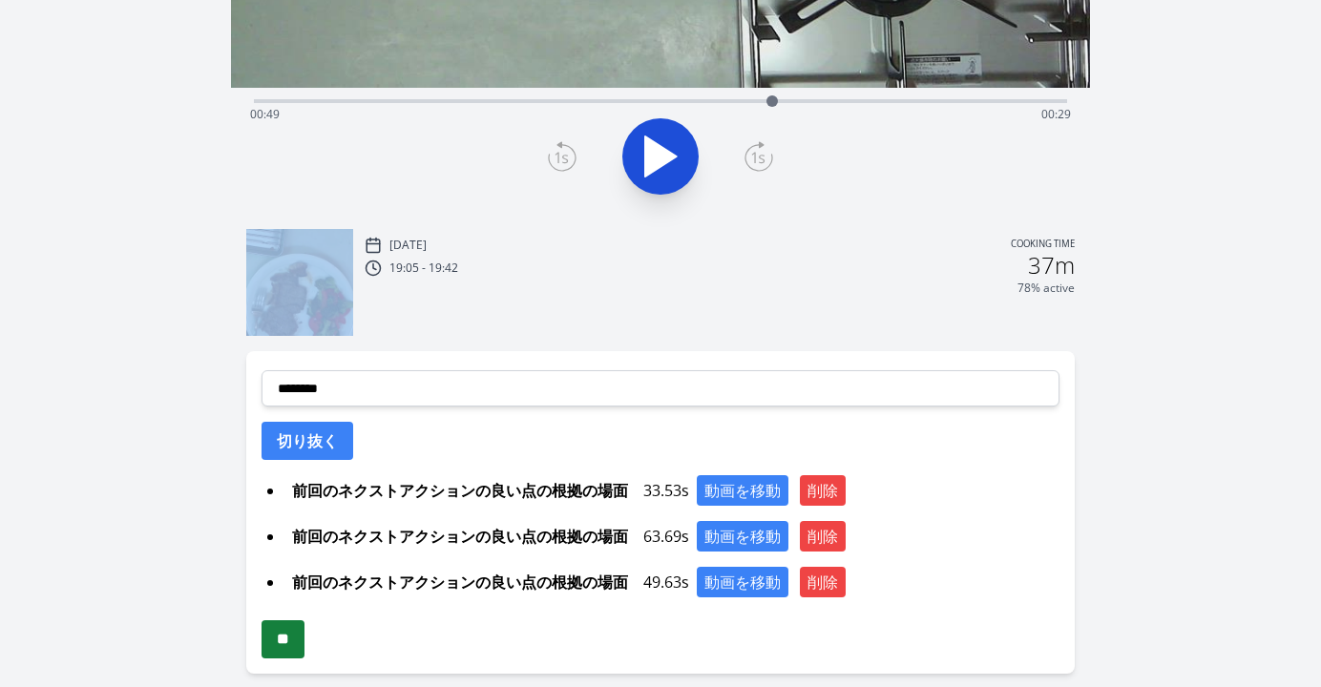
click at [295, 643] on input "**" at bounding box center [283, 640] width 43 height 38
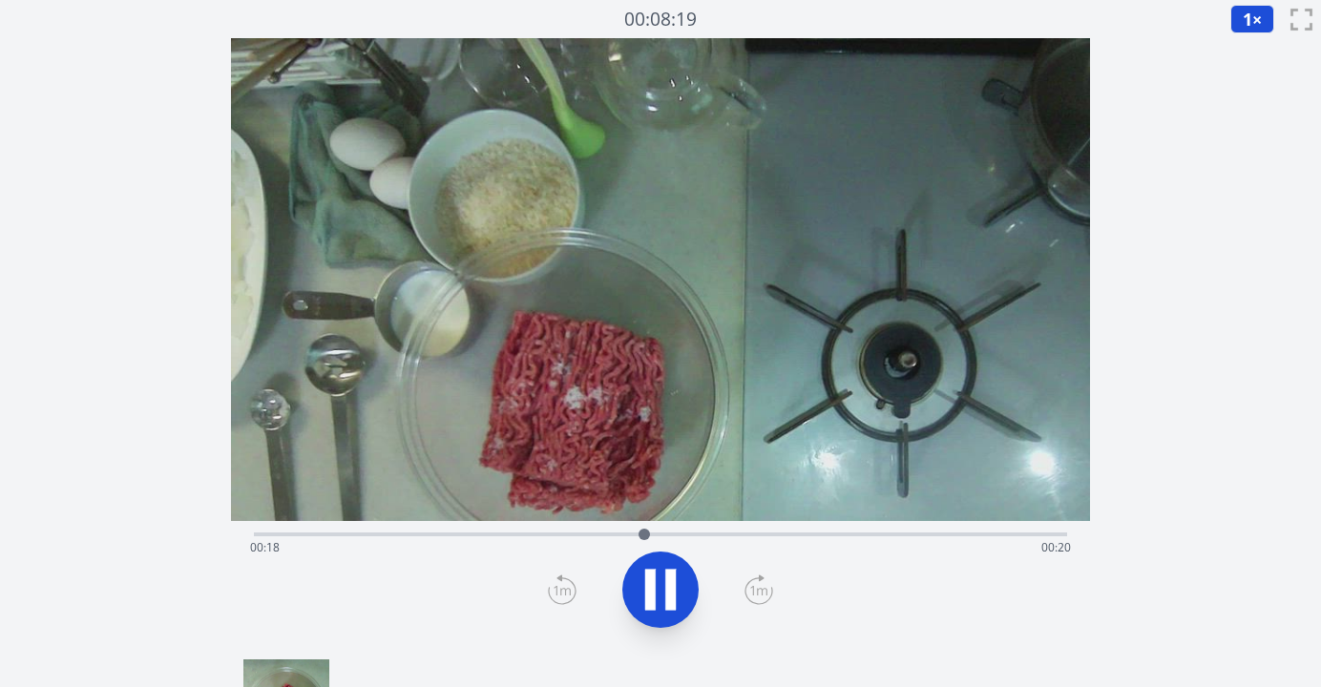
click at [382, 534] on div "Time elapsed: 00:18 Time remaining: 00:20" at bounding box center [660, 548] width 821 height 31
click at [373, 534] on div "Time elapsed: 00:06 Time remaining: 00:32" at bounding box center [660, 548] width 821 height 31
click at [330, 533] on div "Time elapsed: 00:06 Time remaining: 00:32" at bounding box center [660, 548] width 821 height 31
click at [313, 533] on div "Time elapsed: 00:04 Time remaining: 00:34" at bounding box center [660, 548] width 821 height 31
click at [290, 534] on div "Time elapsed: 00:03 Time remaining: 00:35" at bounding box center [660, 548] width 821 height 31
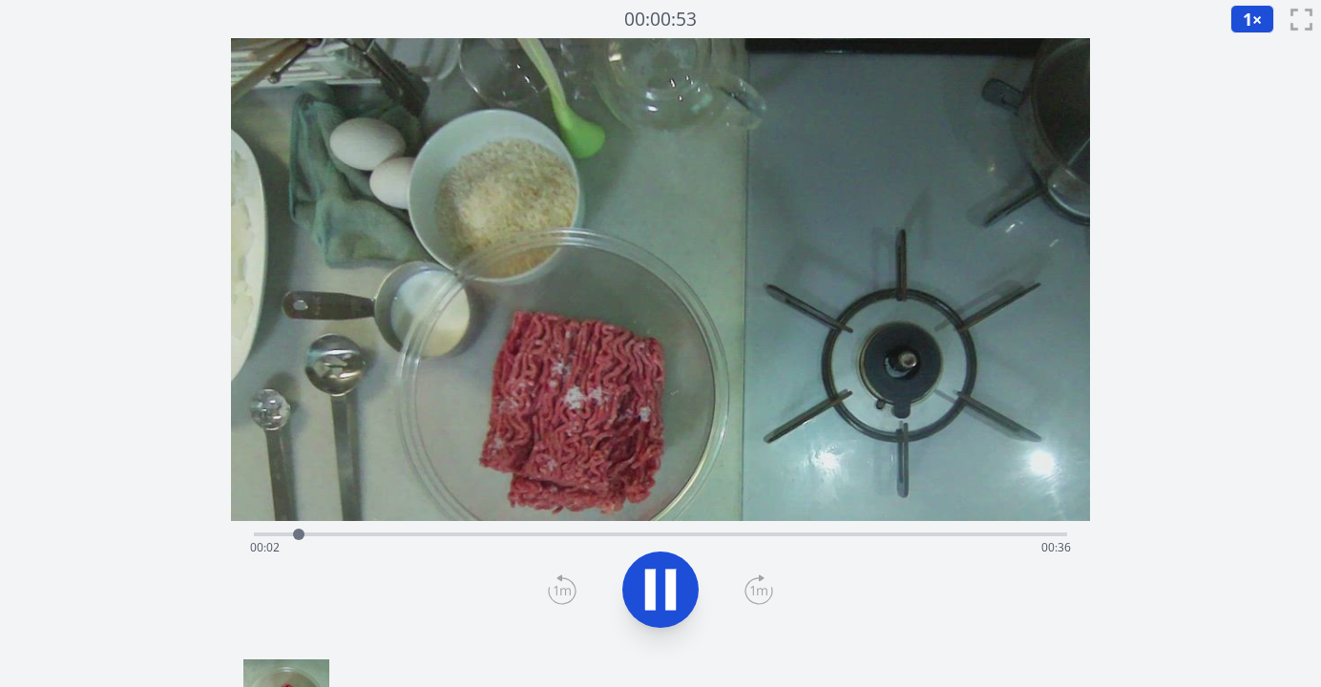
click at [266, 536] on div "Time elapsed: 00:02 Time remaining: 00:36" at bounding box center [660, 548] width 821 height 31
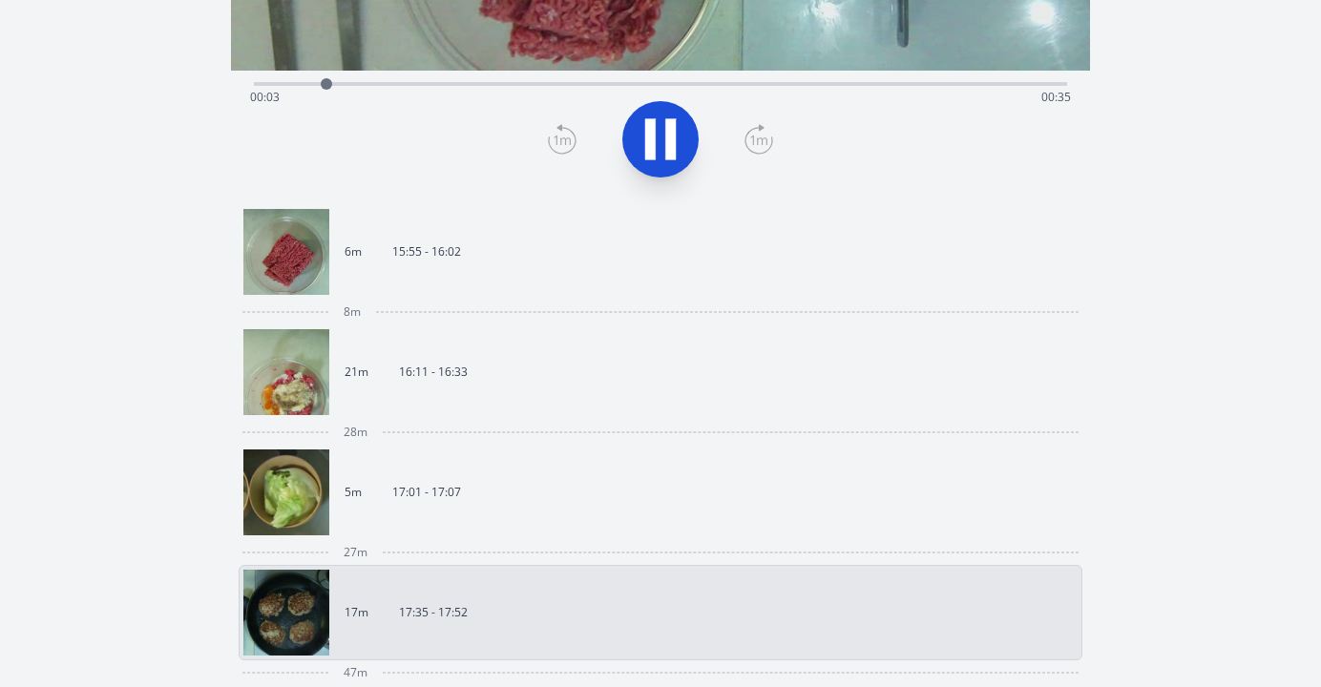
scroll to position [476, 0]
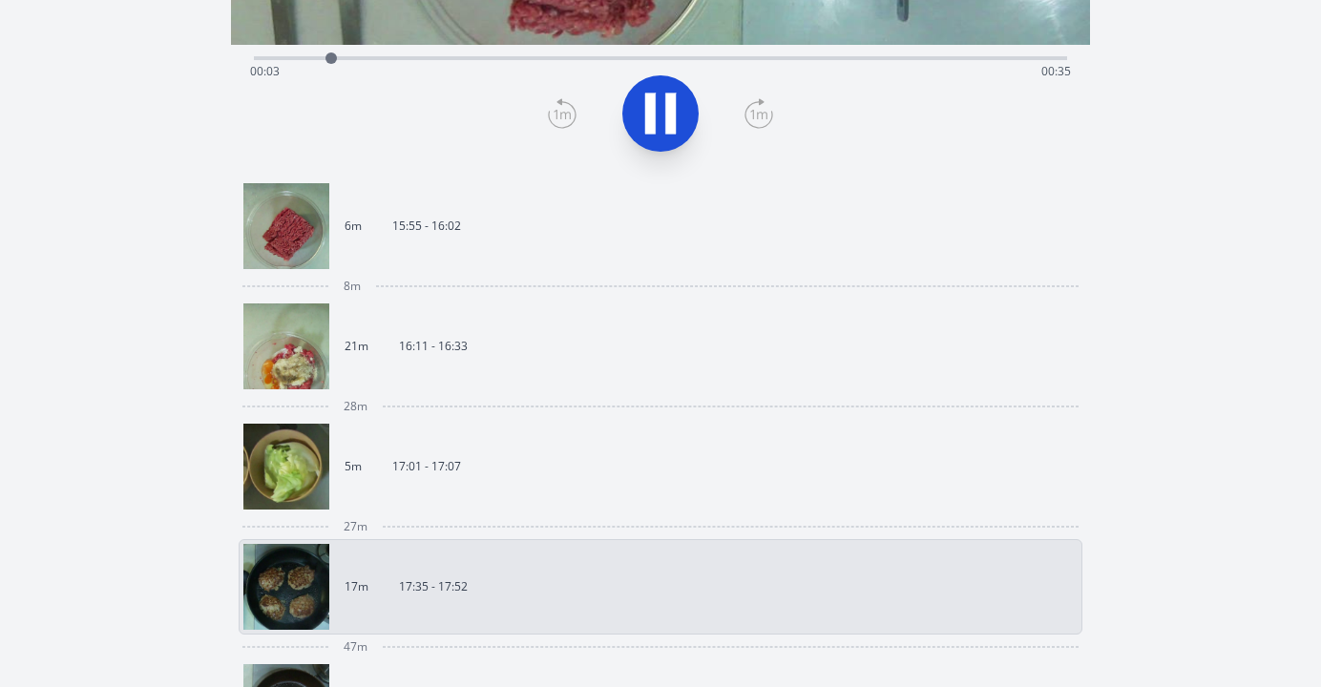
click at [626, 463] on link "5m 17:01 - 17:07" at bounding box center [652, 467] width 819 height 86
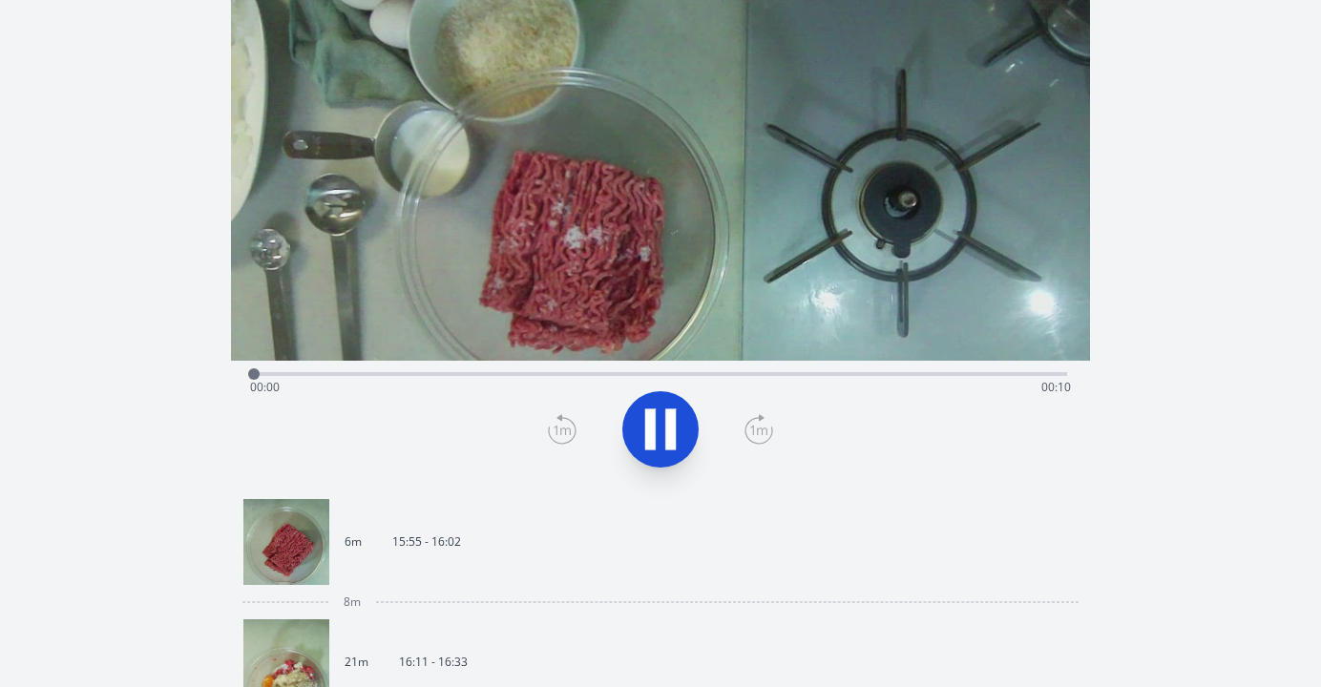
scroll to position [157, 0]
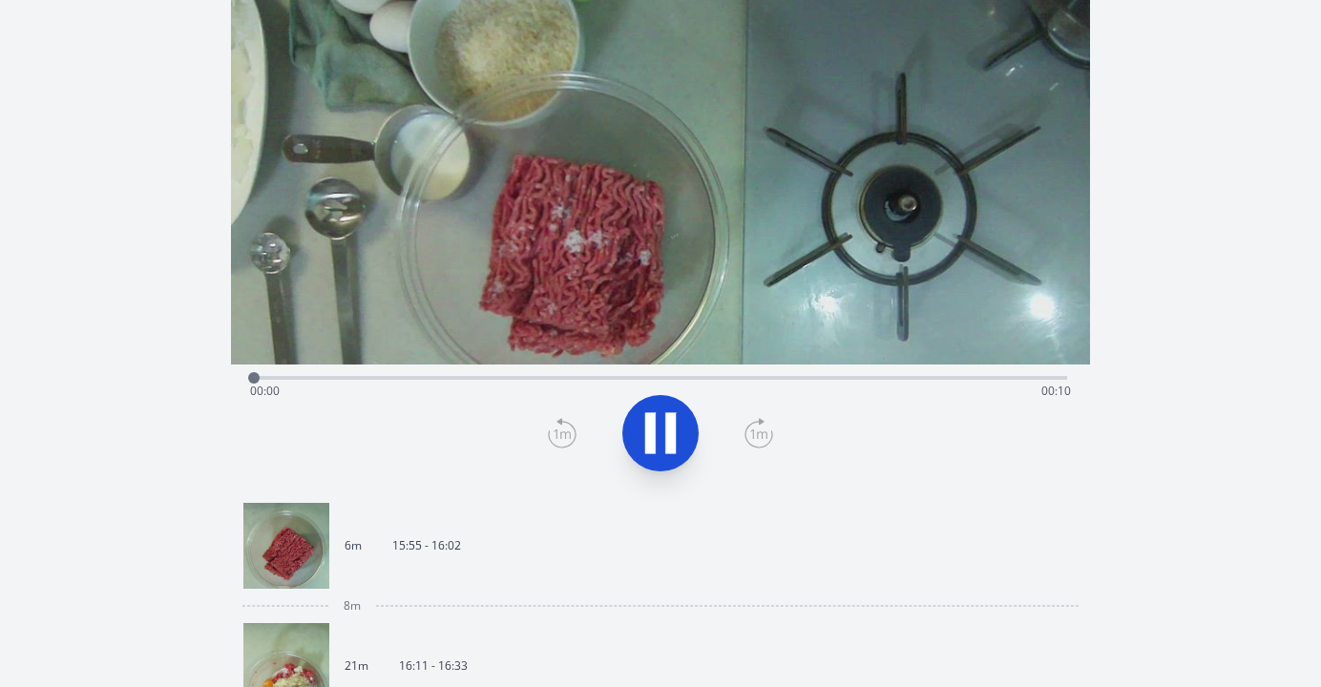
click at [516, 373] on div "Time elapsed: 00:00 Time remaining: 00:10" at bounding box center [660, 376] width 813 height 23
click at [468, 374] on div "Time elapsed: 00:03 Time remaining: 00:06" at bounding box center [660, 376] width 813 height 23
click at [387, 372] on div "Time elapsed: 00:02 Time remaining: 00:07" at bounding box center [660, 376] width 813 height 23
click at [328, 373] on div "Time elapsed: 00:01 Time remaining: 00:08" at bounding box center [660, 376] width 813 height 23
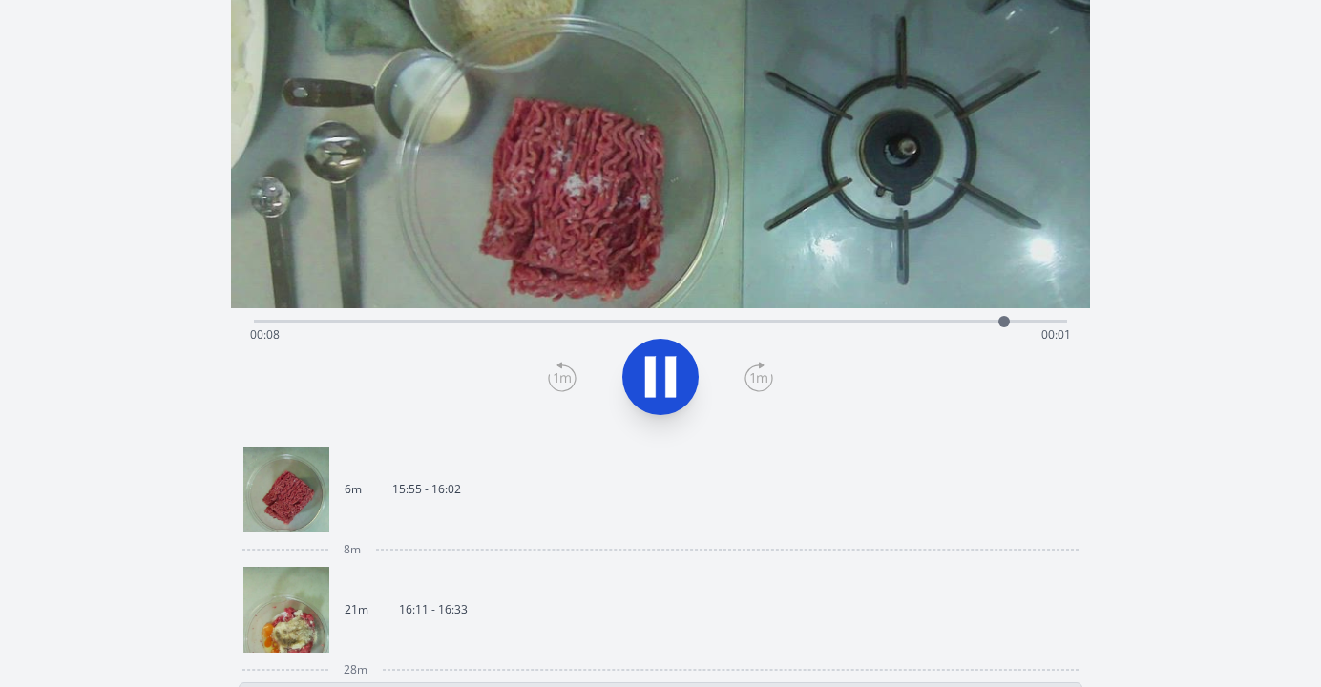
scroll to position [235, 0]
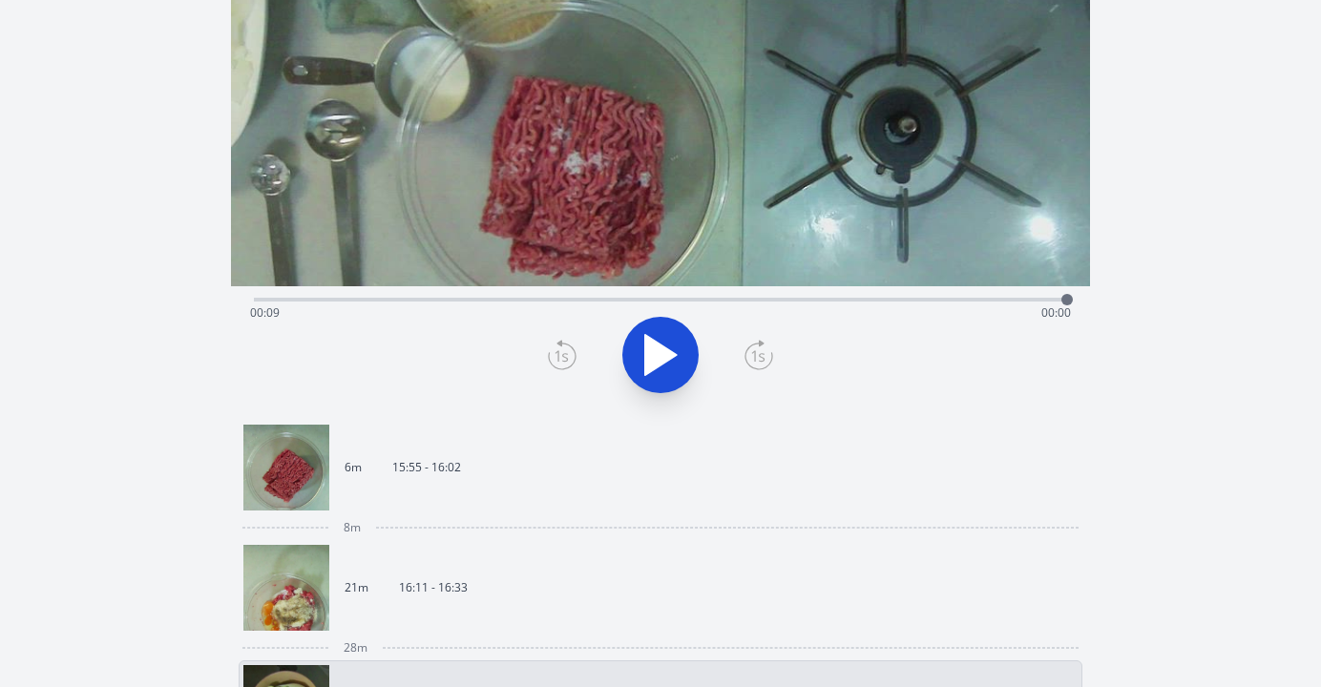
click at [652, 590] on link "21m 16:11 - 16:33" at bounding box center [652, 588] width 819 height 86
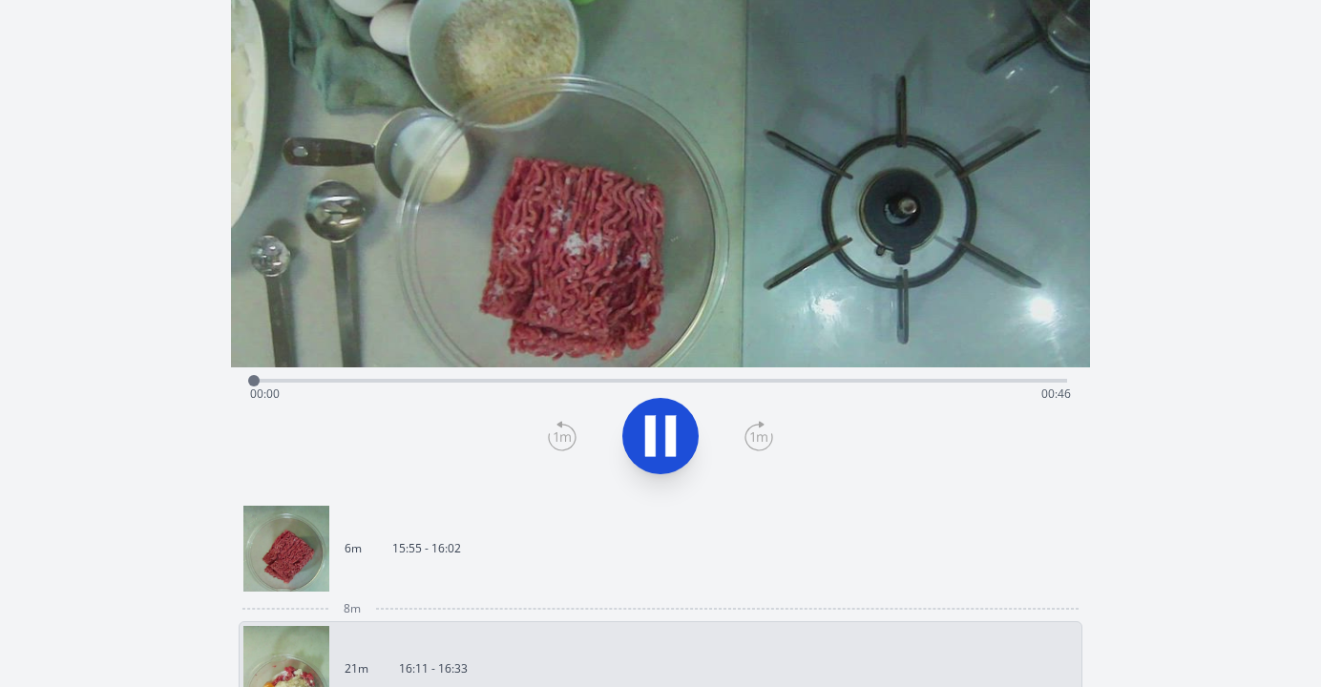
scroll to position [124, 0]
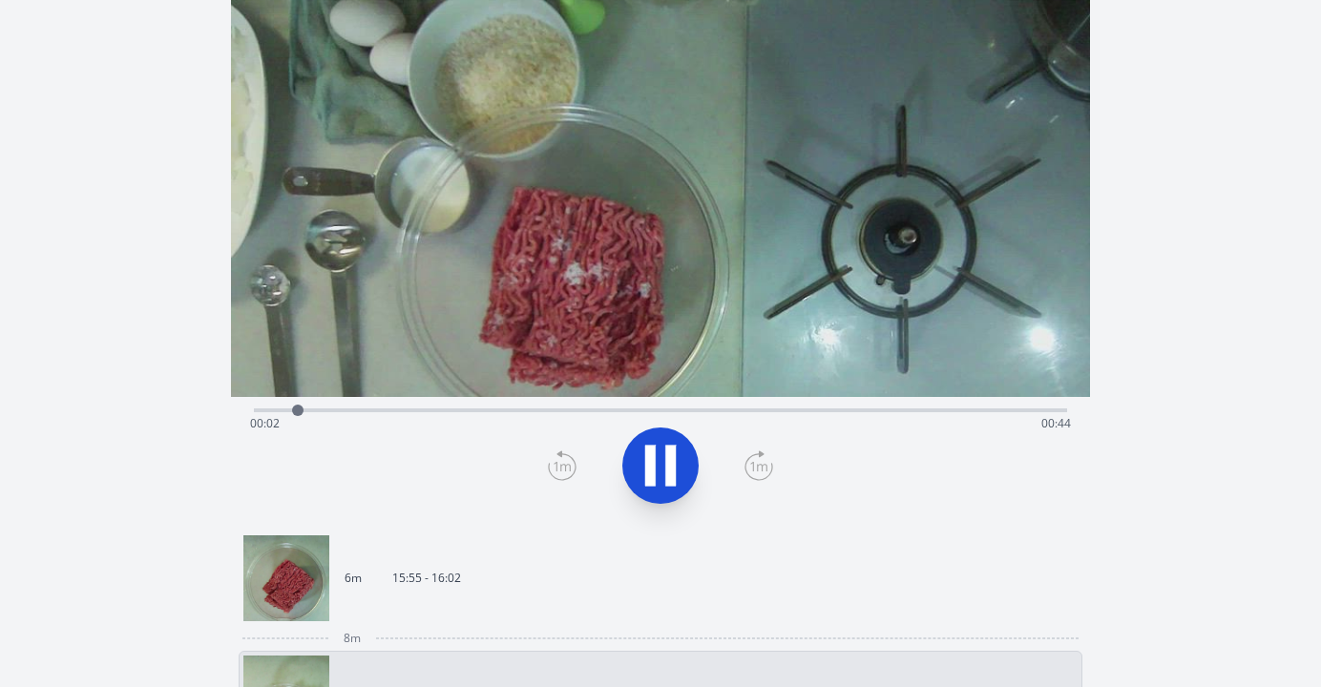
click at [492, 405] on div "Time elapsed: 00:02 Time remaining: 00:44" at bounding box center [660, 408] width 813 height 23
click at [462, 406] on div "Time elapsed: 00:14 Time remaining: 00:32" at bounding box center [660, 408] width 813 height 23
click at [637, 460] on icon at bounding box center [660, 465] width 53 height 53
click at [555, 456] on icon at bounding box center [562, 466] width 29 height 31
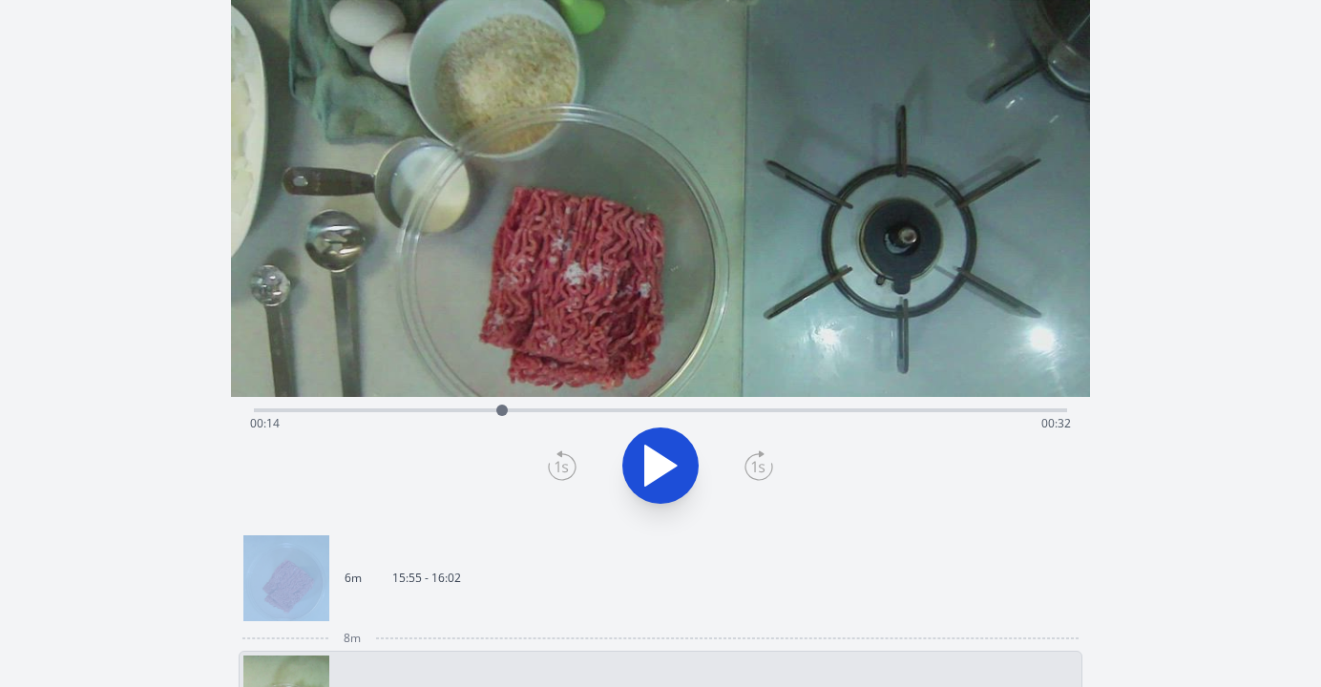
click at [555, 456] on icon at bounding box center [562, 466] width 29 height 31
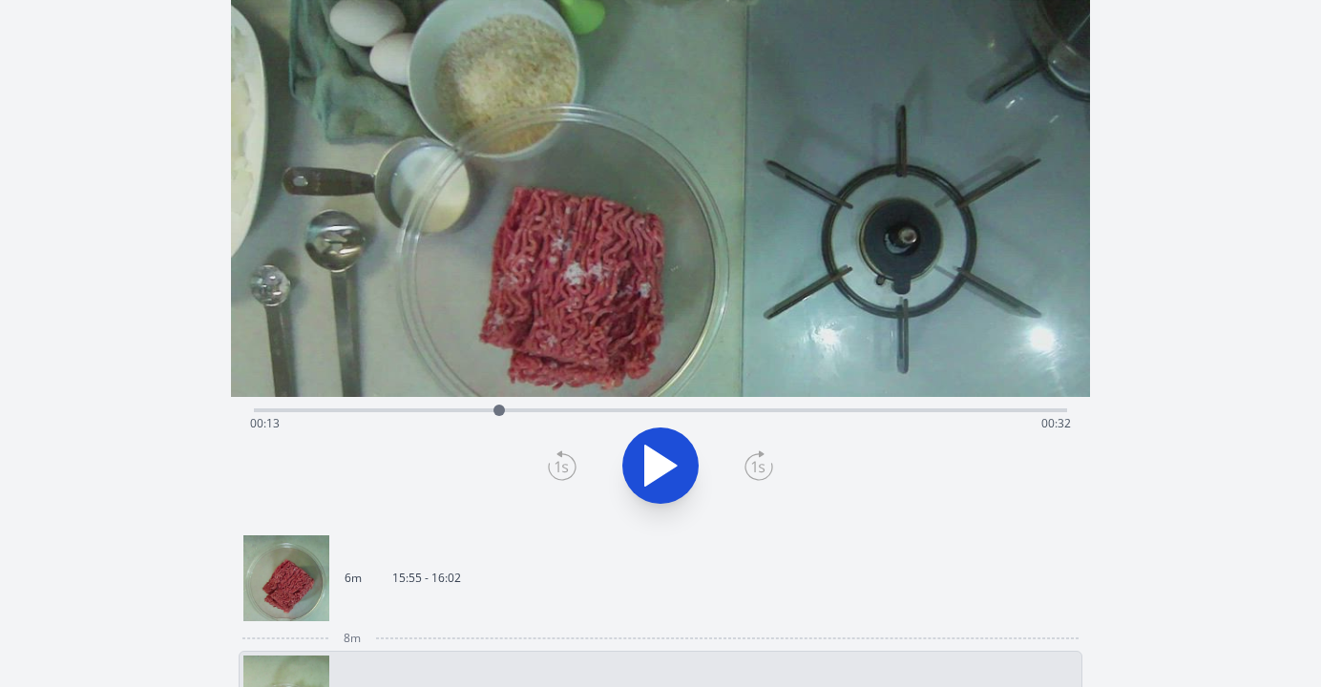
click at [555, 456] on icon at bounding box center [562, 466] width 29 height 31
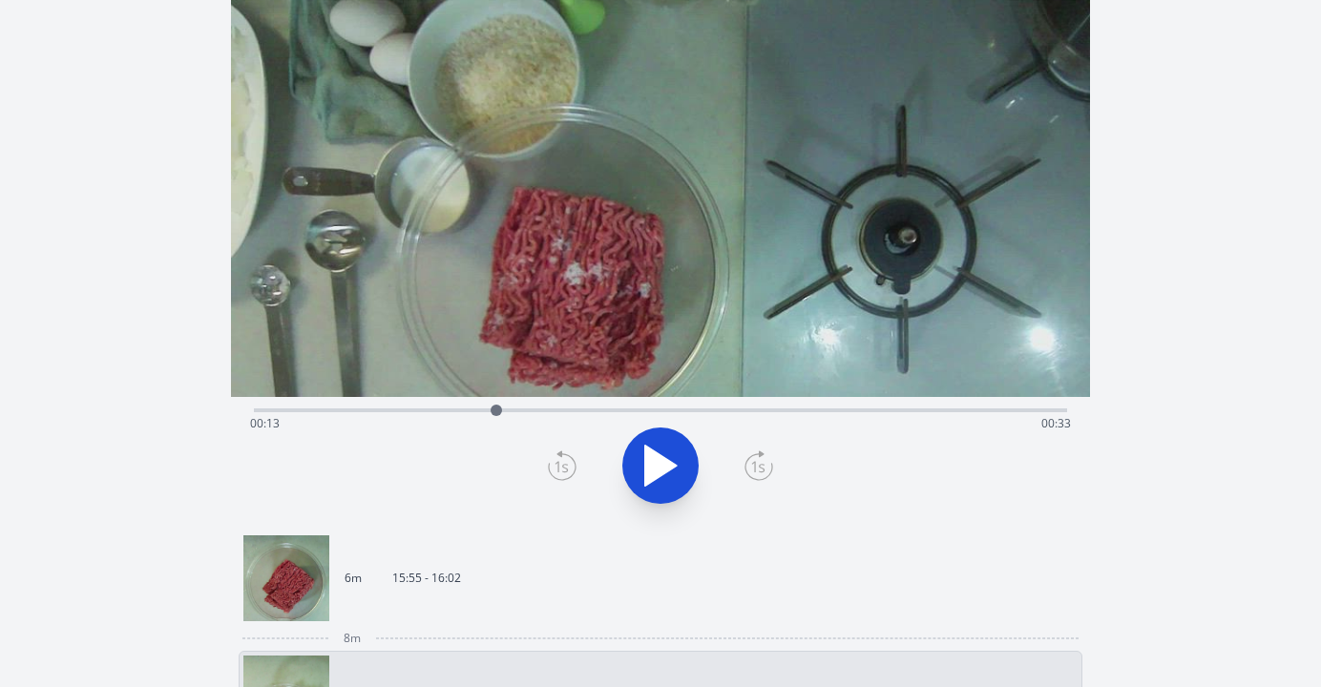
click at [555, 456] on icon at bounding box center [562, 466] width 29 height 31
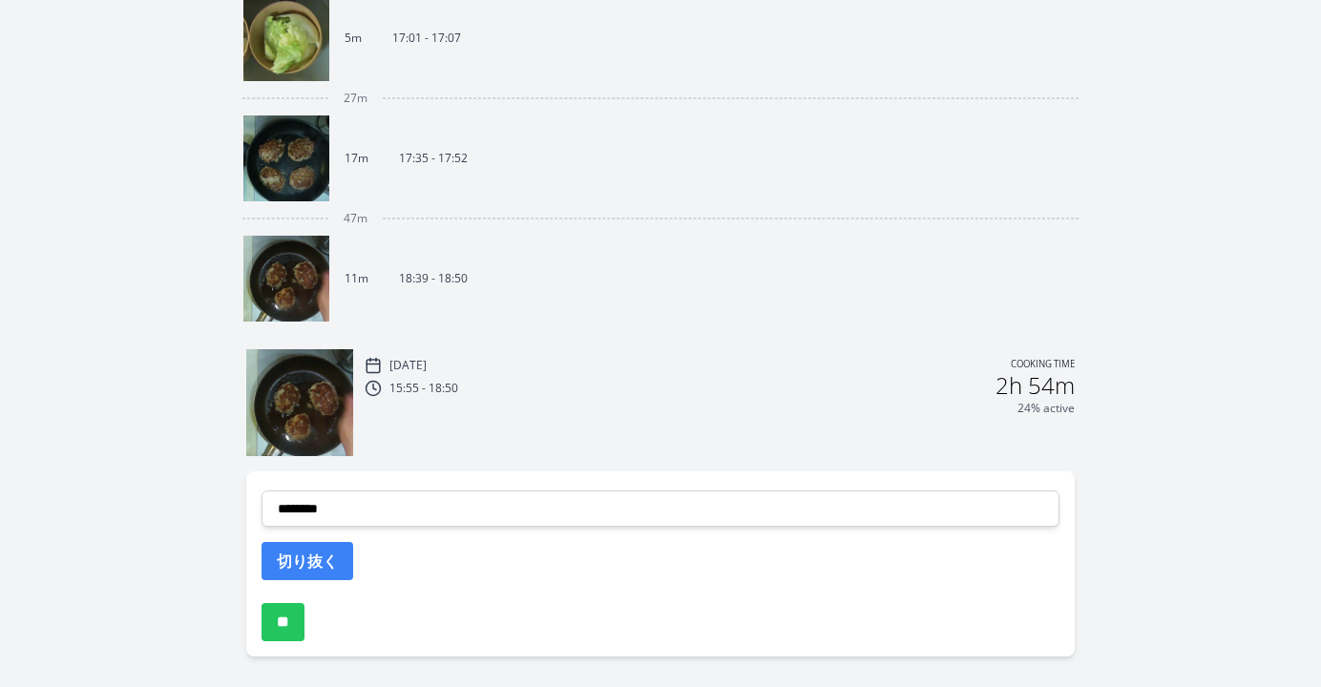
scroll to position [934, 0]
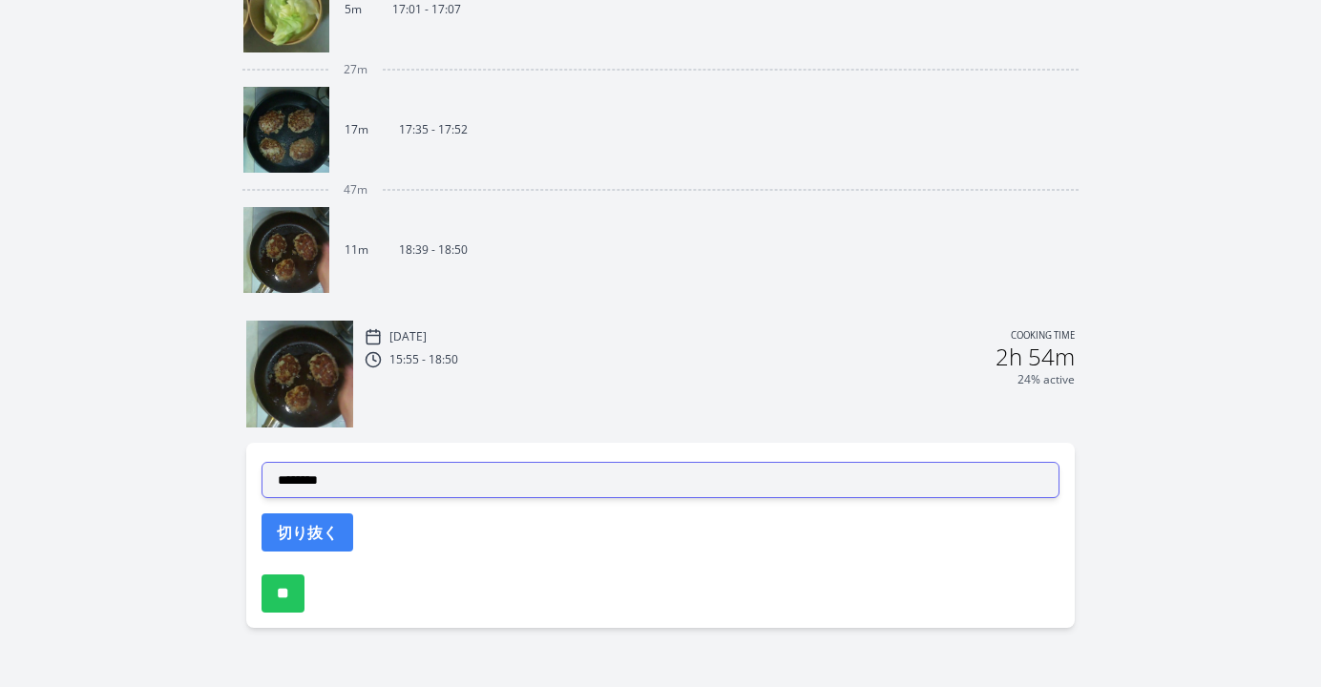
click at [567, 489] on select "**********" at bounding box center [661, 480] width 798 height 36
select select "**********"
click at [262, 462] on select "**********" at bounding box center [661, 480] width 798 height 36
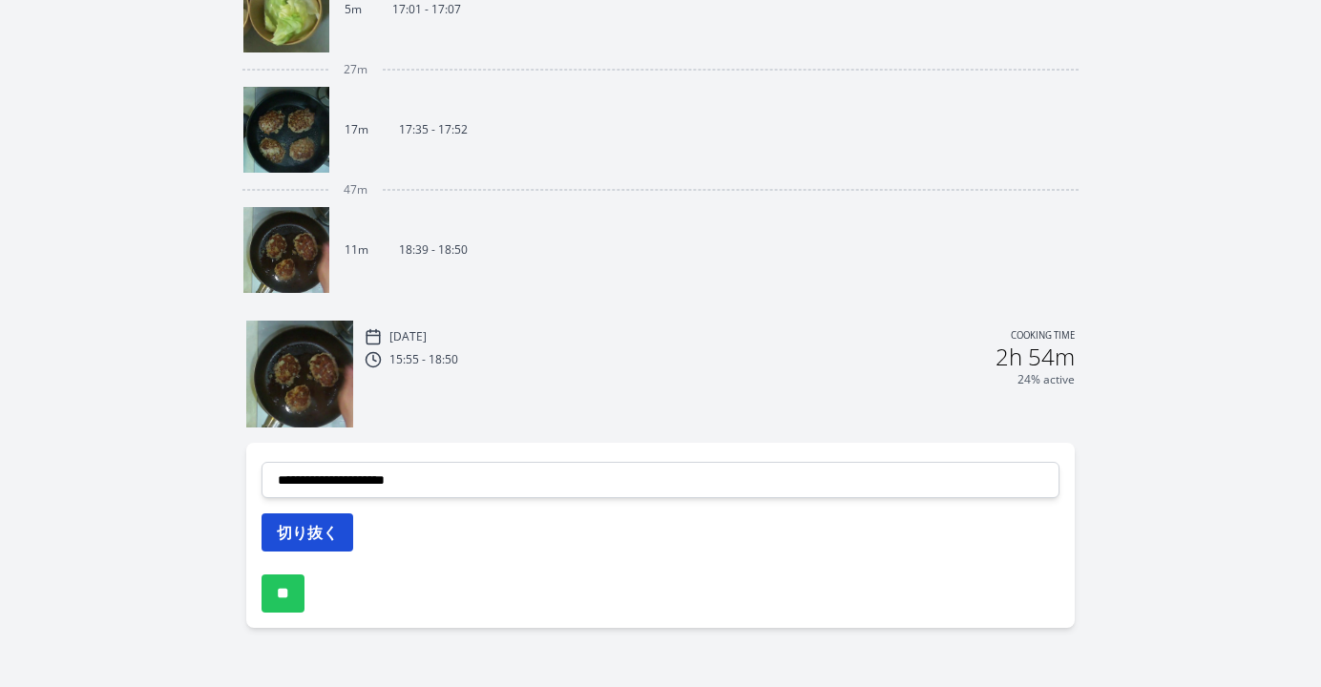
click at [337, 537] on button "切り抜く" at bounding box center [308, 533] width 92 height 38
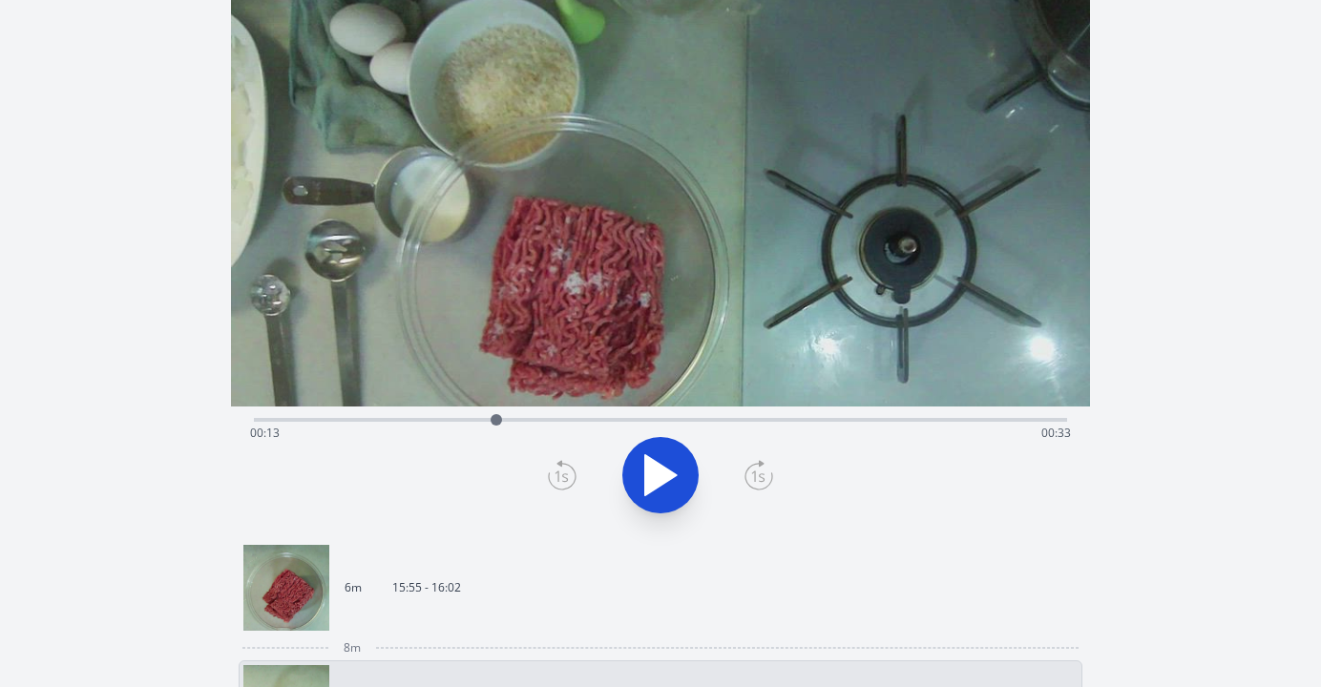
scroll to position [0, 0]
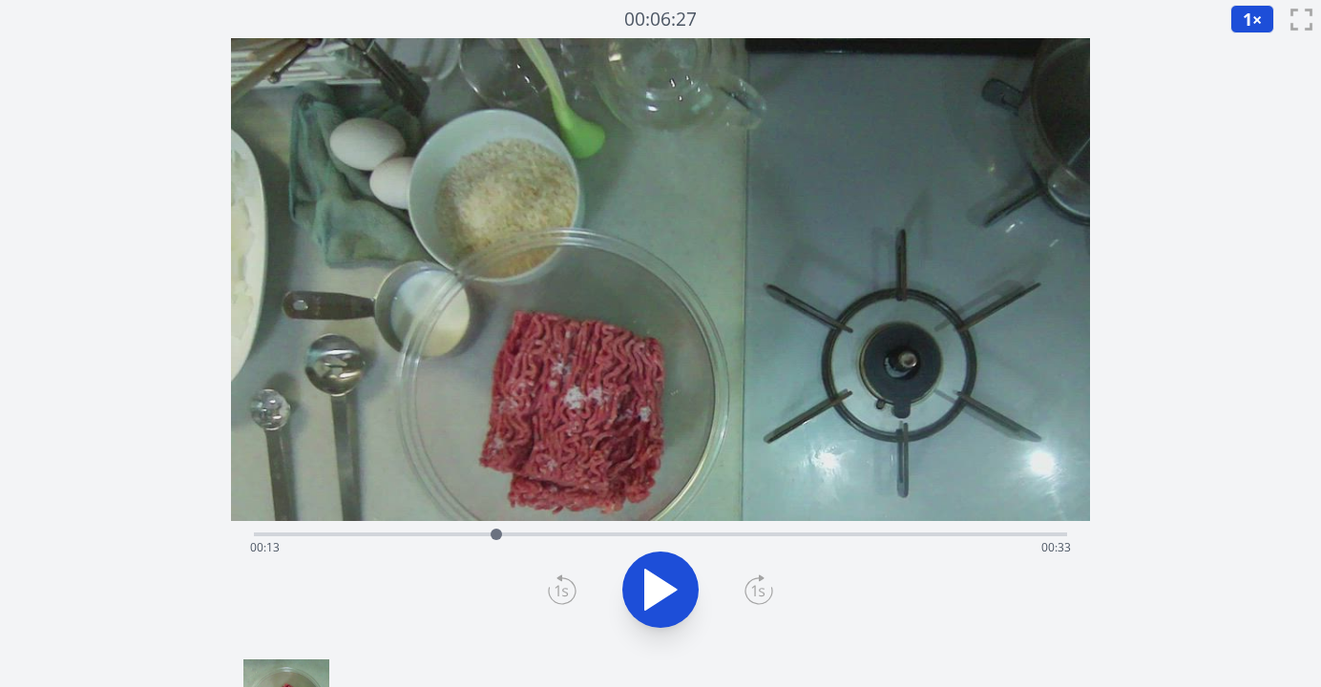
click at [671, 583] on icon at bounding box center [660, 589] width 53 height 53
click at [671, 583] on icon at bounding box center [670, 590] width 11 height 41
click at [560, 593] on icon at bounding box center [562, 590] width 29 height 31
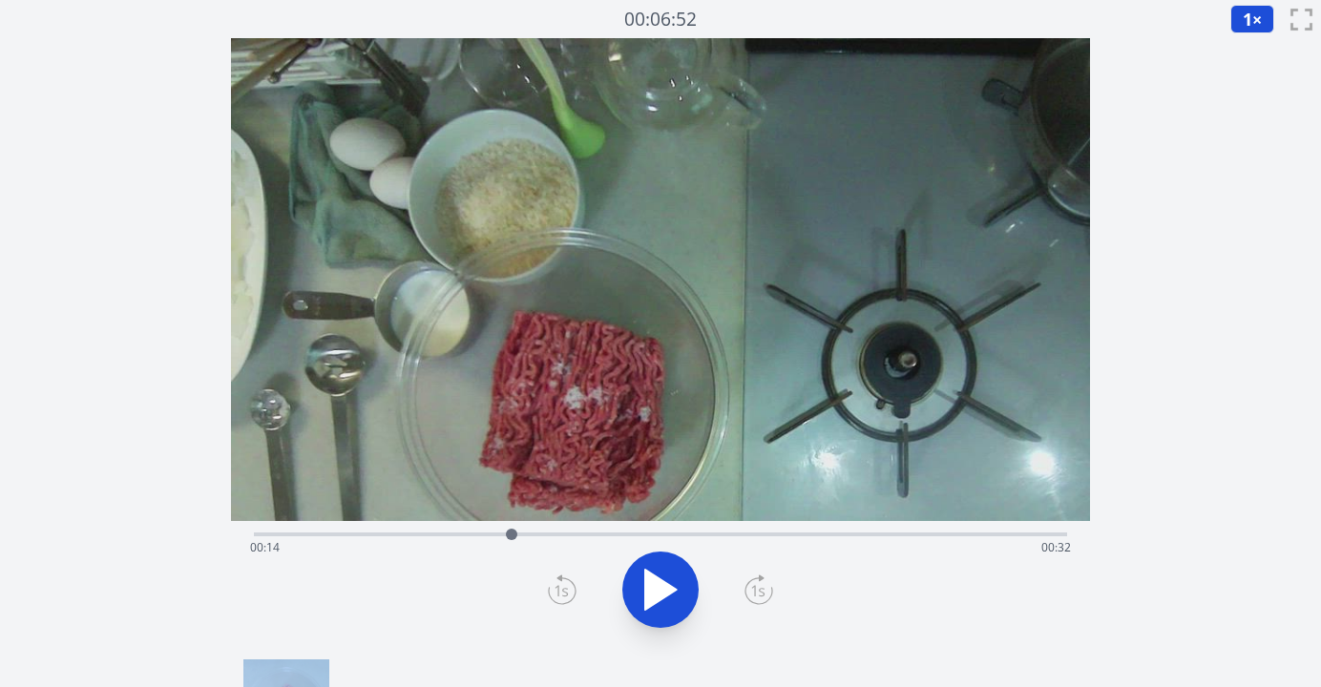
click at [560, 593] on icon at bounding box center [562, 590] width 29 height 31
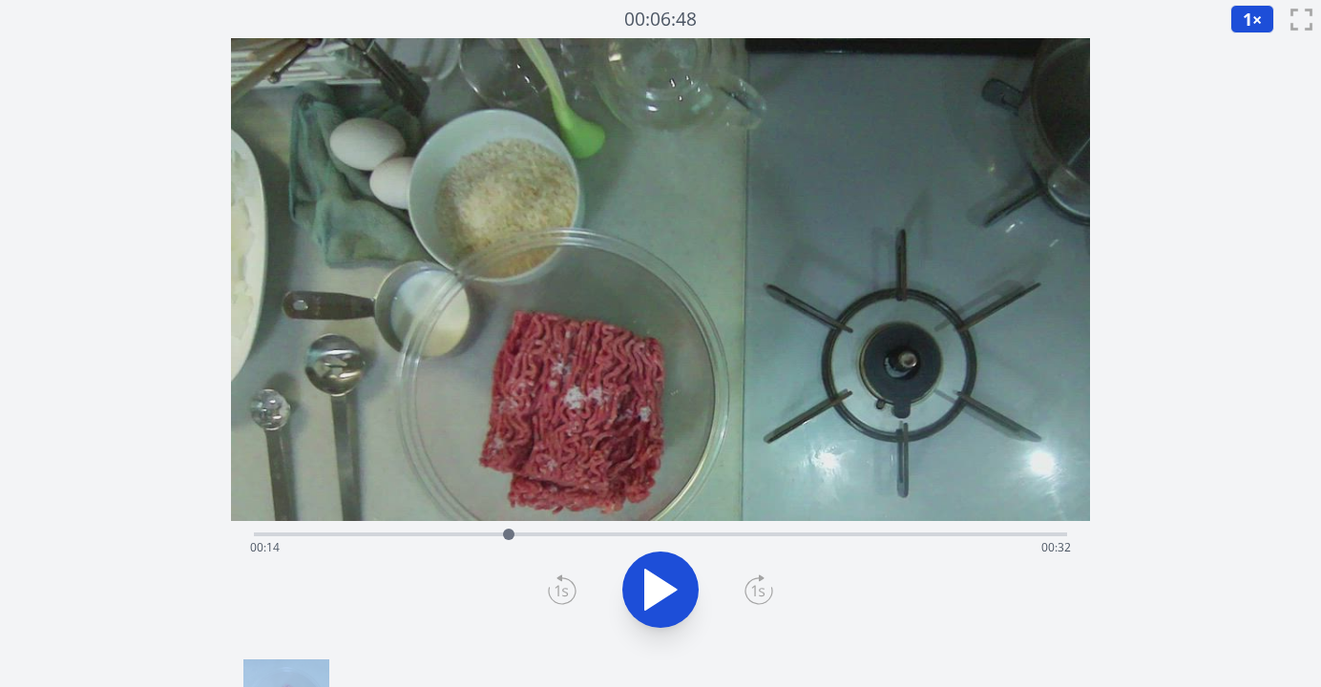
click at [560, 593] on icon at bounding box center [562, 590] width 29 height 31
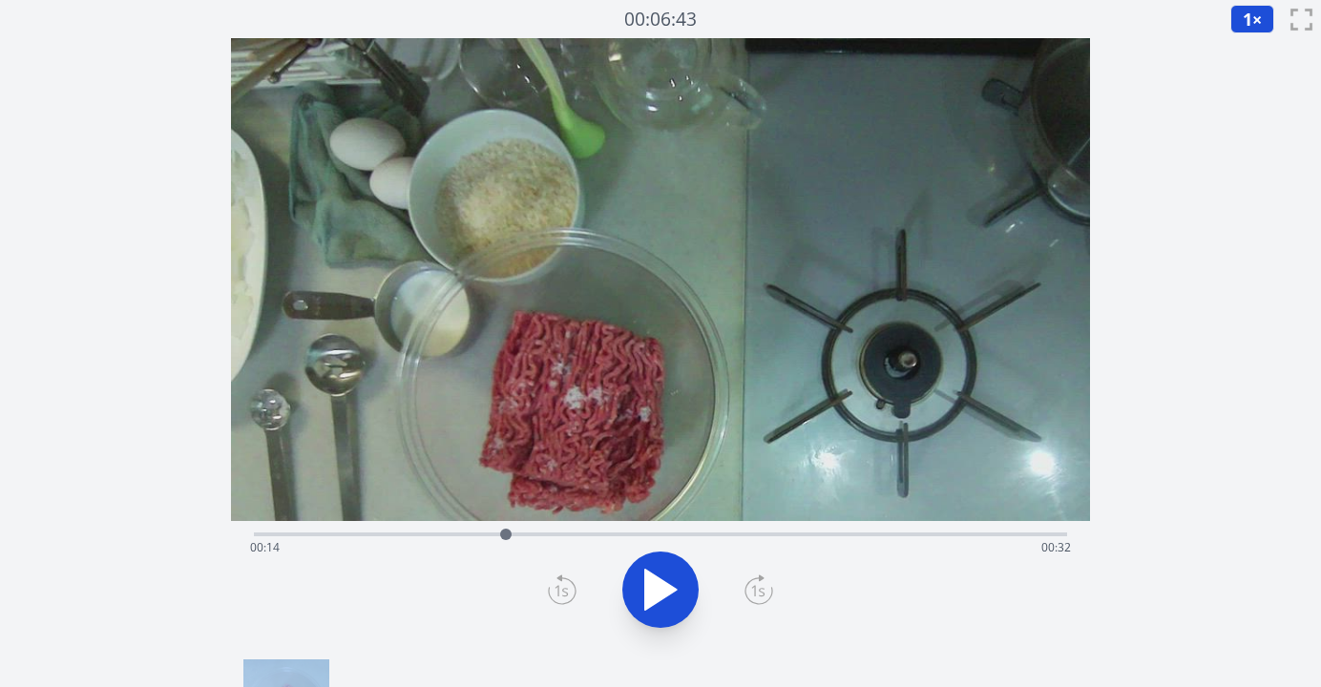
click at [560, 593] on icon at bounding box center [562, 590] width 29 height 31
click at [754, 587] on icon at bounding box center [759, 590] width 29 height 31
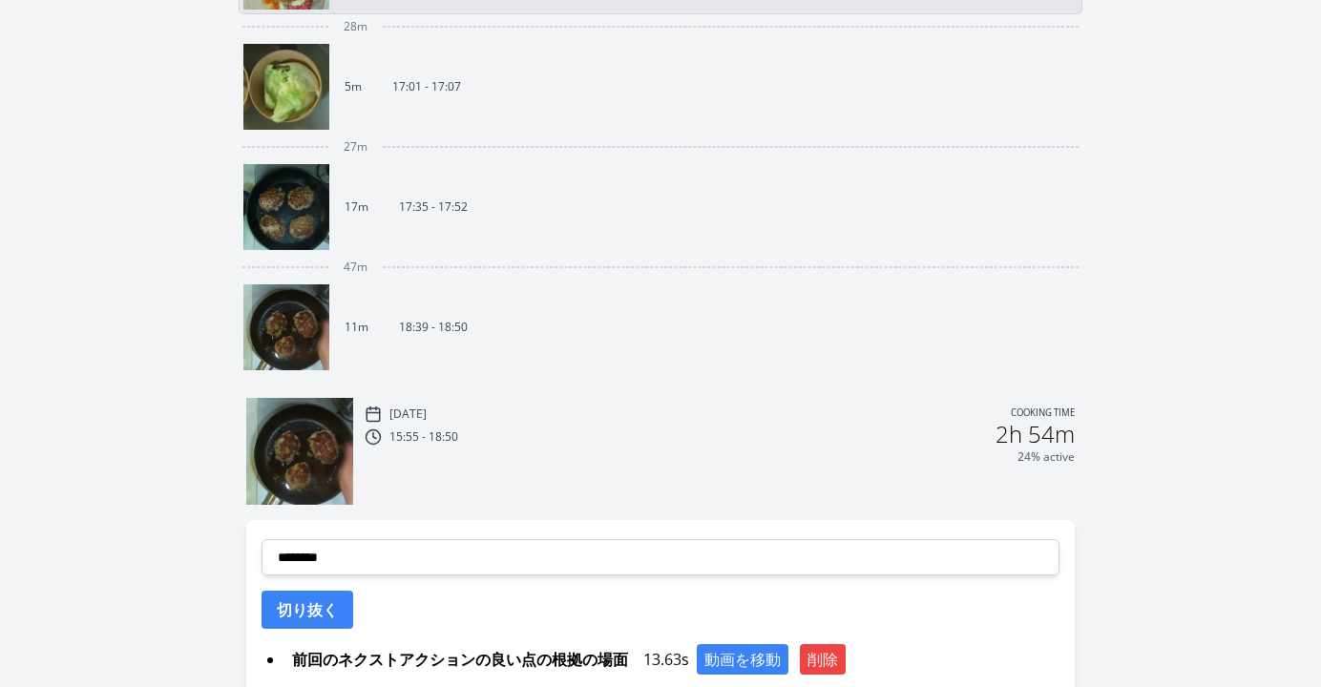
scroll to position [872, 0]
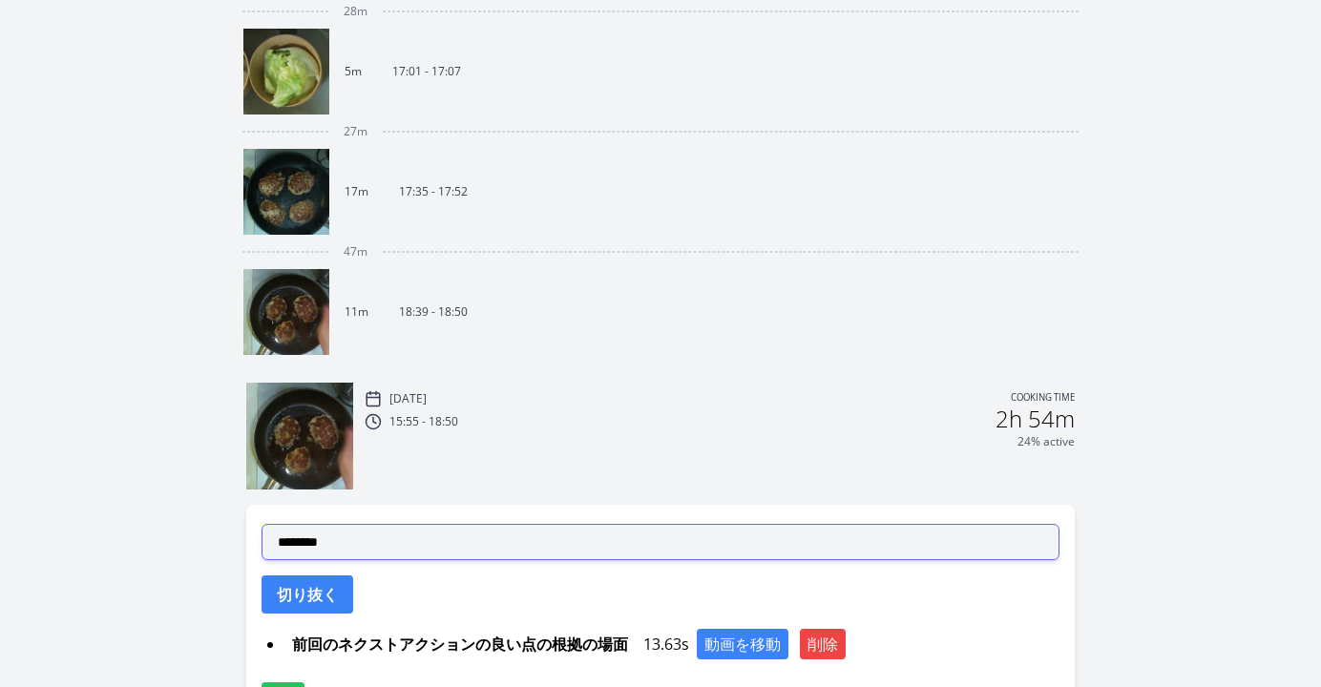
click at [604, 532] on select "**********" at bounding box center [661, 542] width 798 height 36
select select "**********"
click at [262, 524] on select "**********" at bounding box center [661, 542] width 798 height 36
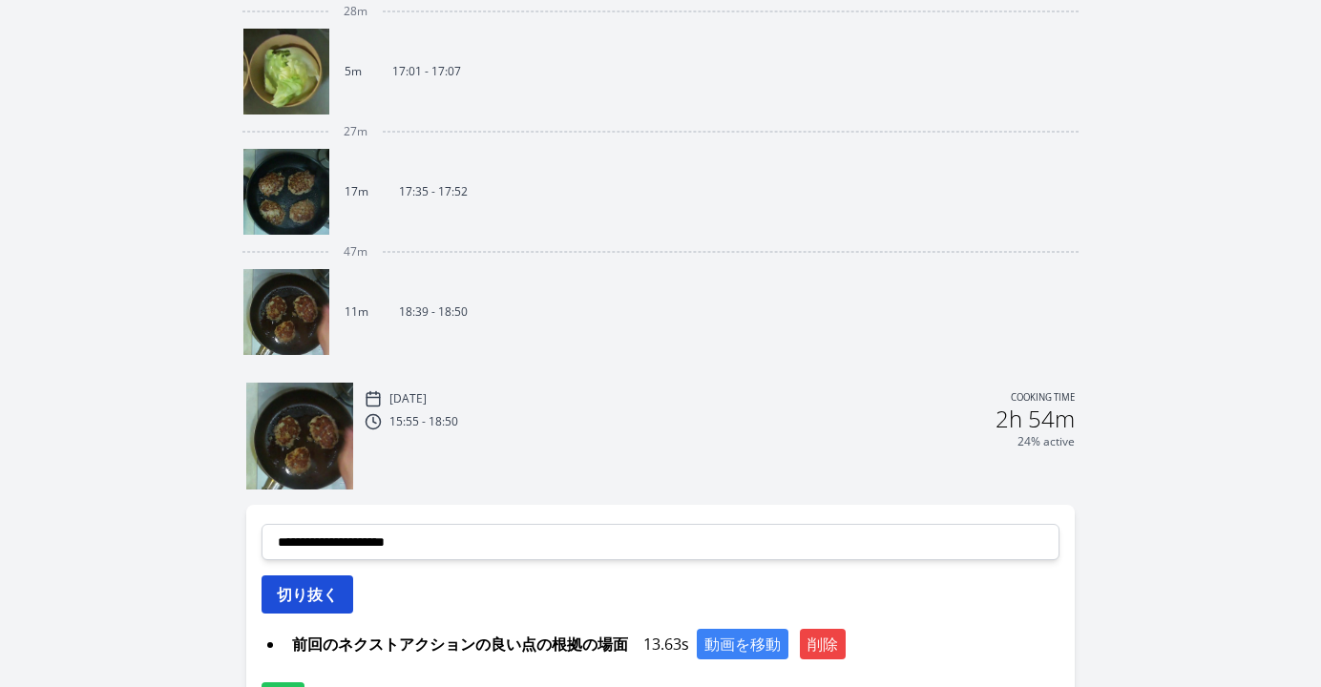
click at [334, 606] on button "切り抜く" at bounding box center [308, 595] width 92 height 38
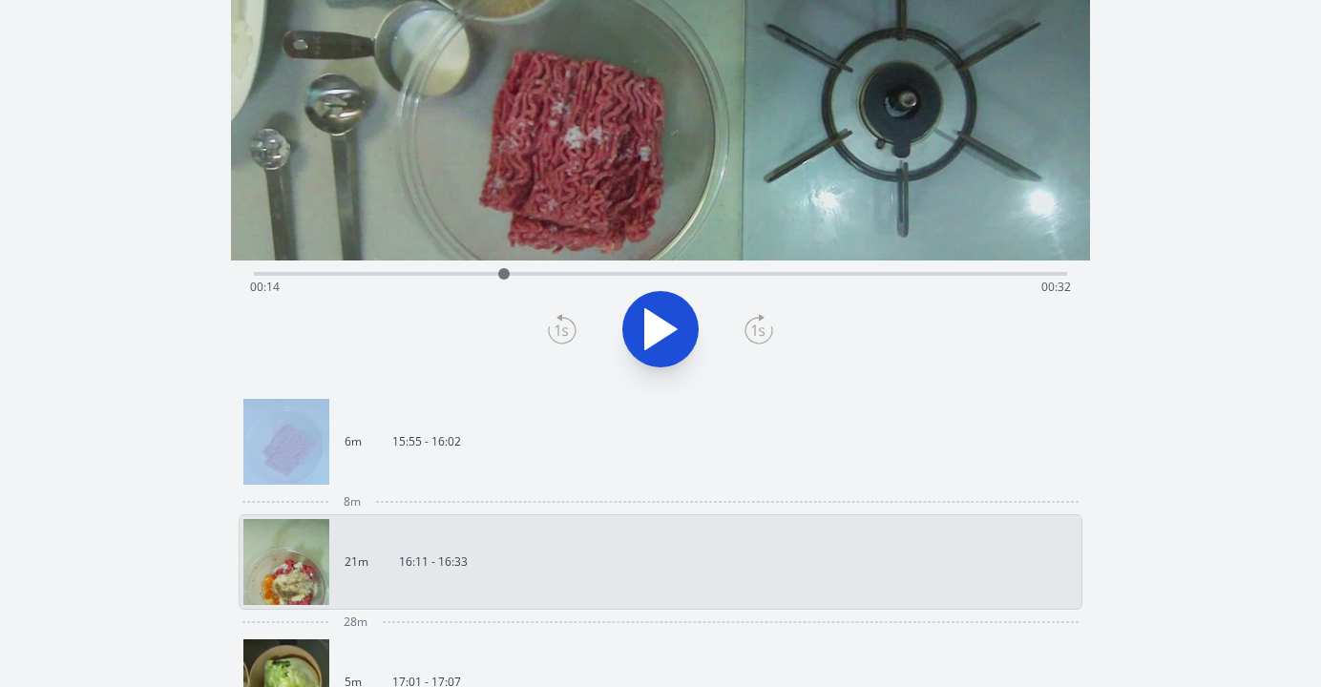
scroll to position [122, 0]
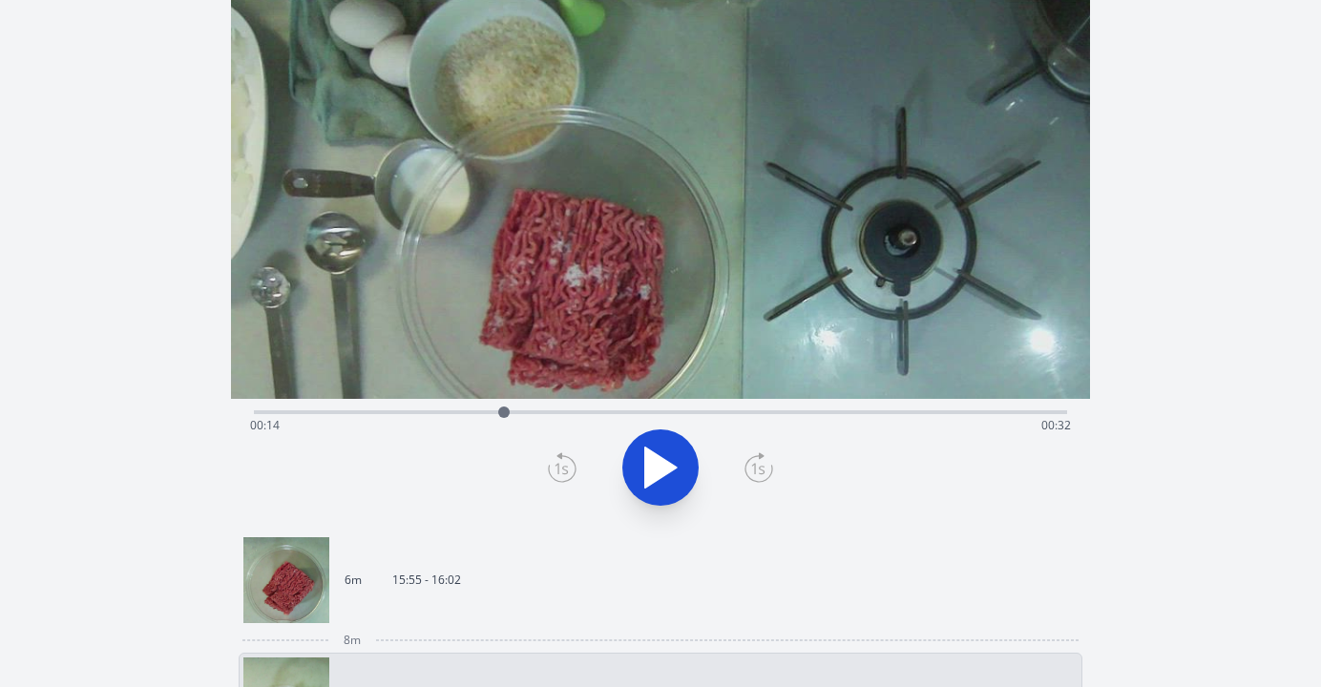
click at [258, 416] on div "Time elapsed: 00:14 Time remaining: 00:32" at bounding box center [660, 426] width 821 height 31
click at [656, 464] on icon at bounding box center [661, 468] width 32 height 40
click at [656, 465] on icon at bounding box center [660, 467] width 53 height 53
click at [656, 465] on icon at bounding box center [661, 468] width 32 height 40
click at [656, 465] on icon at bounding box center [660, 467] width 53 height 53
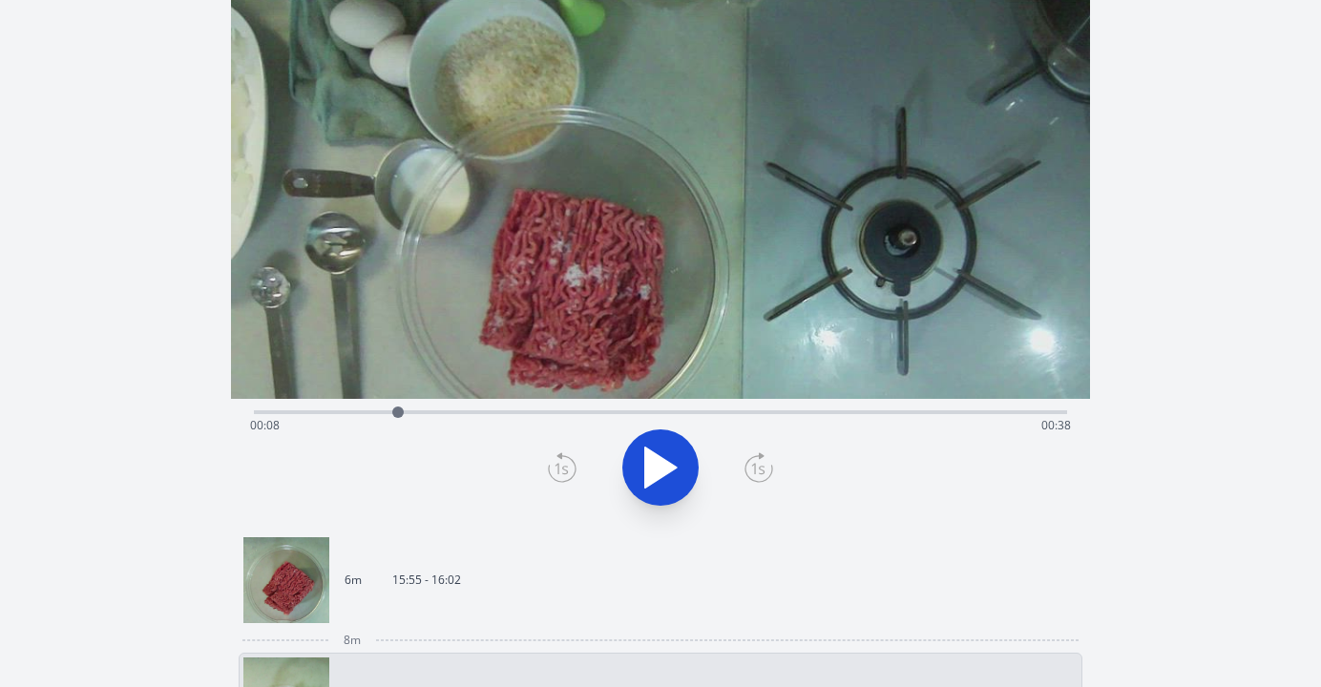
click at [558, 473] on icon at bounding box center [562, 468] width 29 height 31
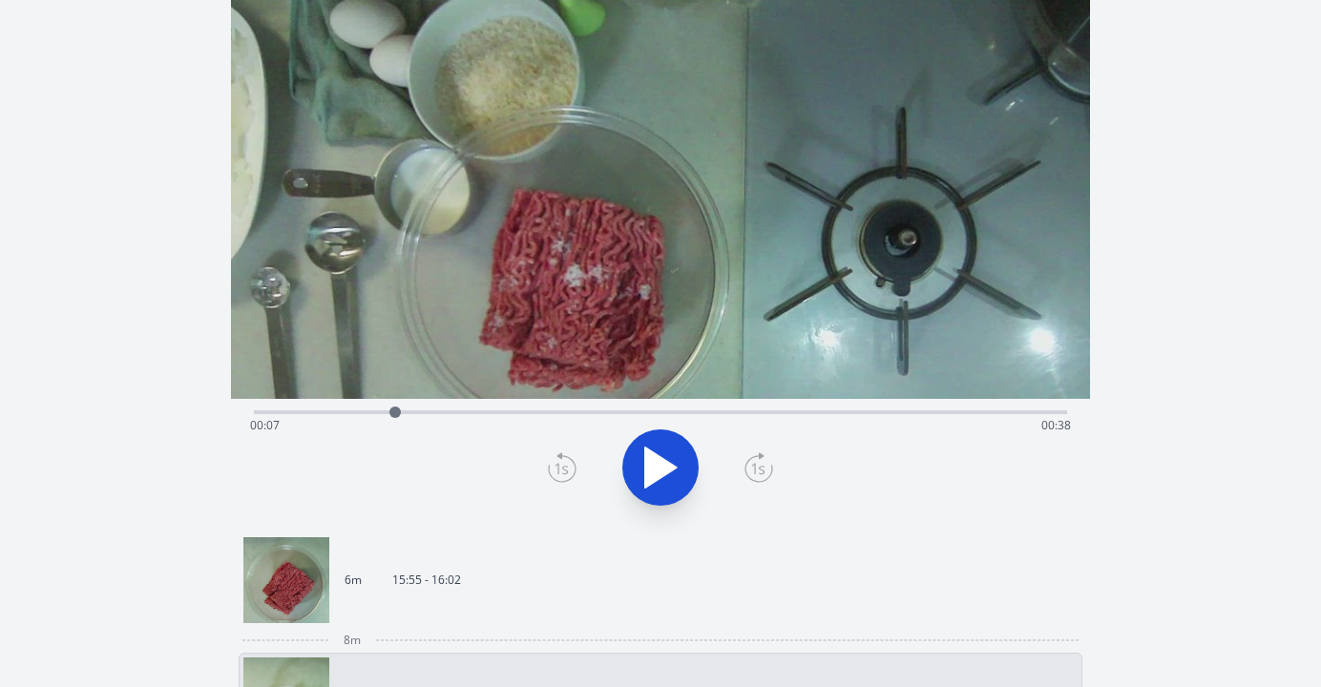
click at [743, 469] on div at bounding box center [660, 468] width 836 height 92
click at [553, 472] on icon at bounding box center [562, 468] width 29 height 31
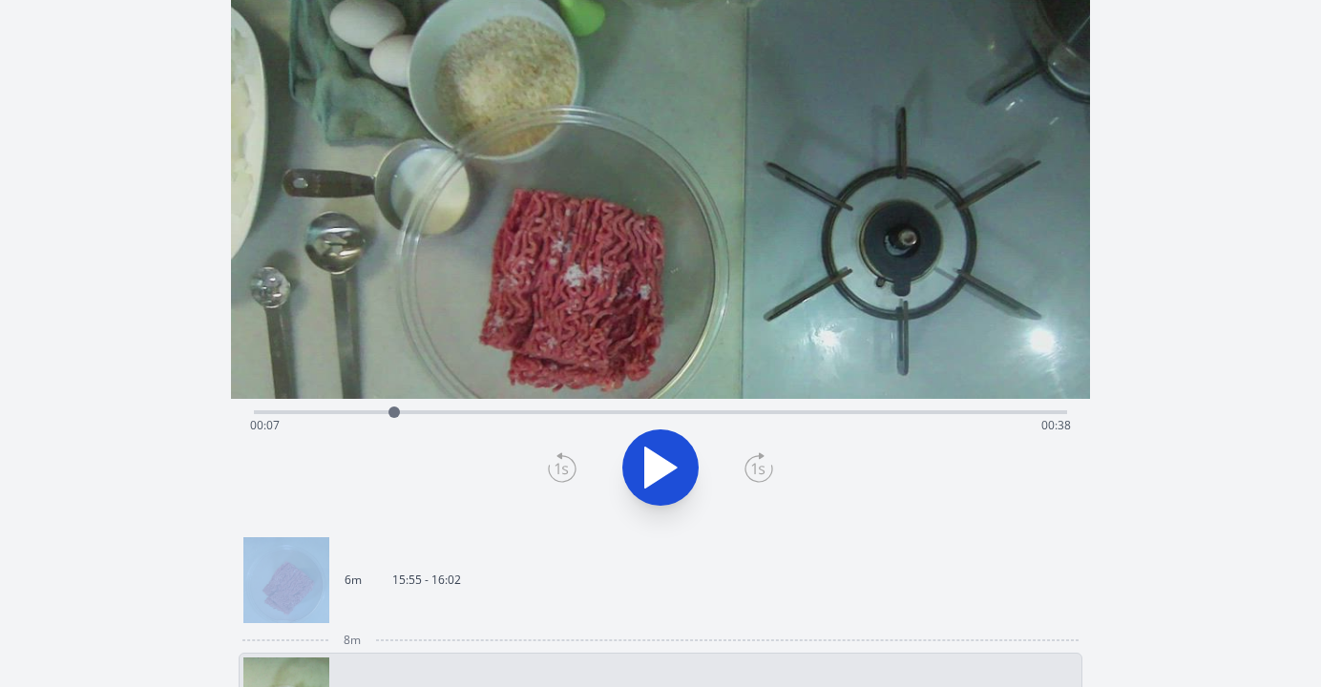
click at [553, 472] on icon at bounding box center [562, 468] width 29 height 31
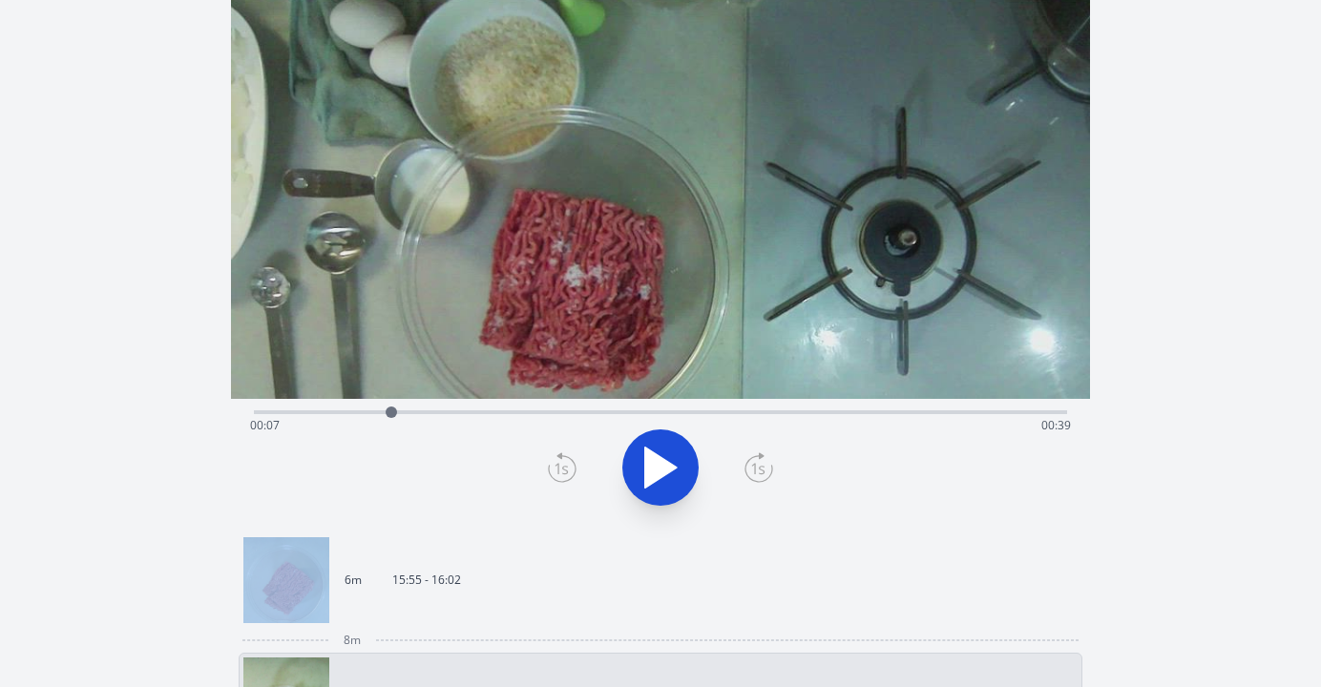
click at [553, 472] on icon at bounding box center [562, 468] width 29 height 31
click at [760, 486] on div at bounding box center [660, 468] width 836 height 92
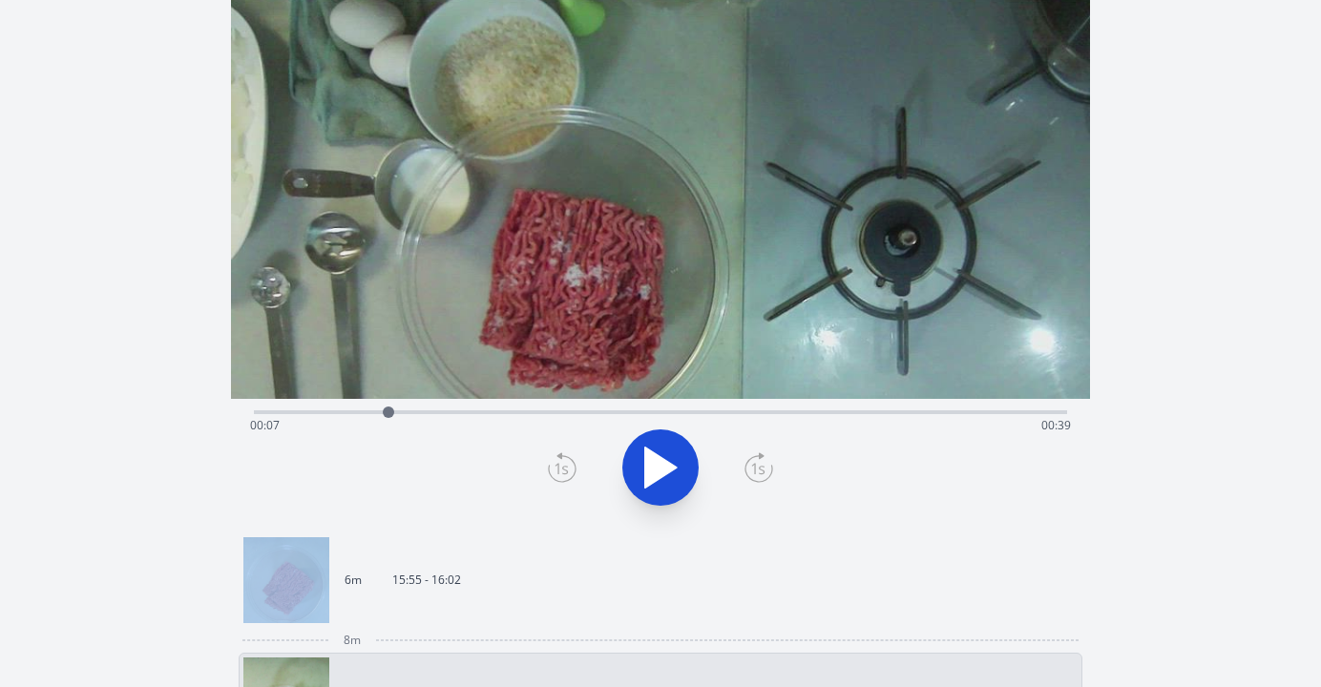
click at [760, 486] on div at bounding box center [660, 468] width 836 height 92
click at [760, 485] on div at bounding box center [660, 468] width 836 height 92
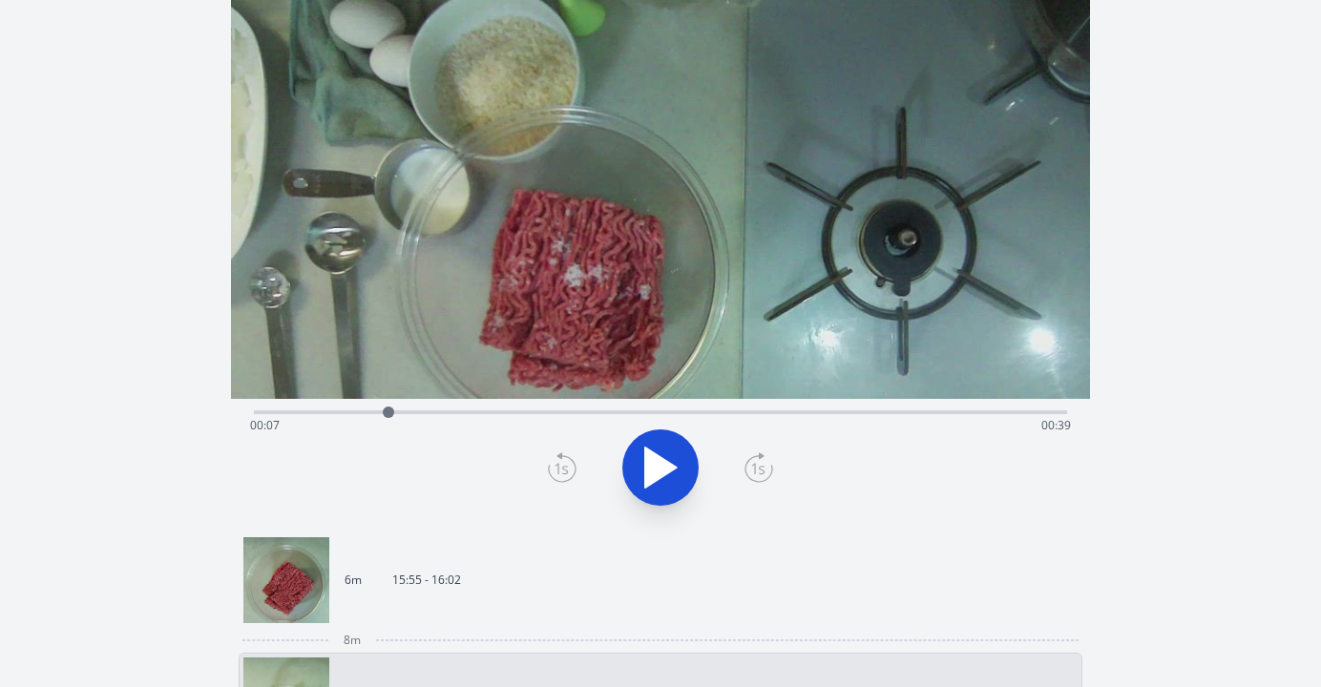
click at [760, 478] on icon at bounding box center [759, 468] width 29 height 31
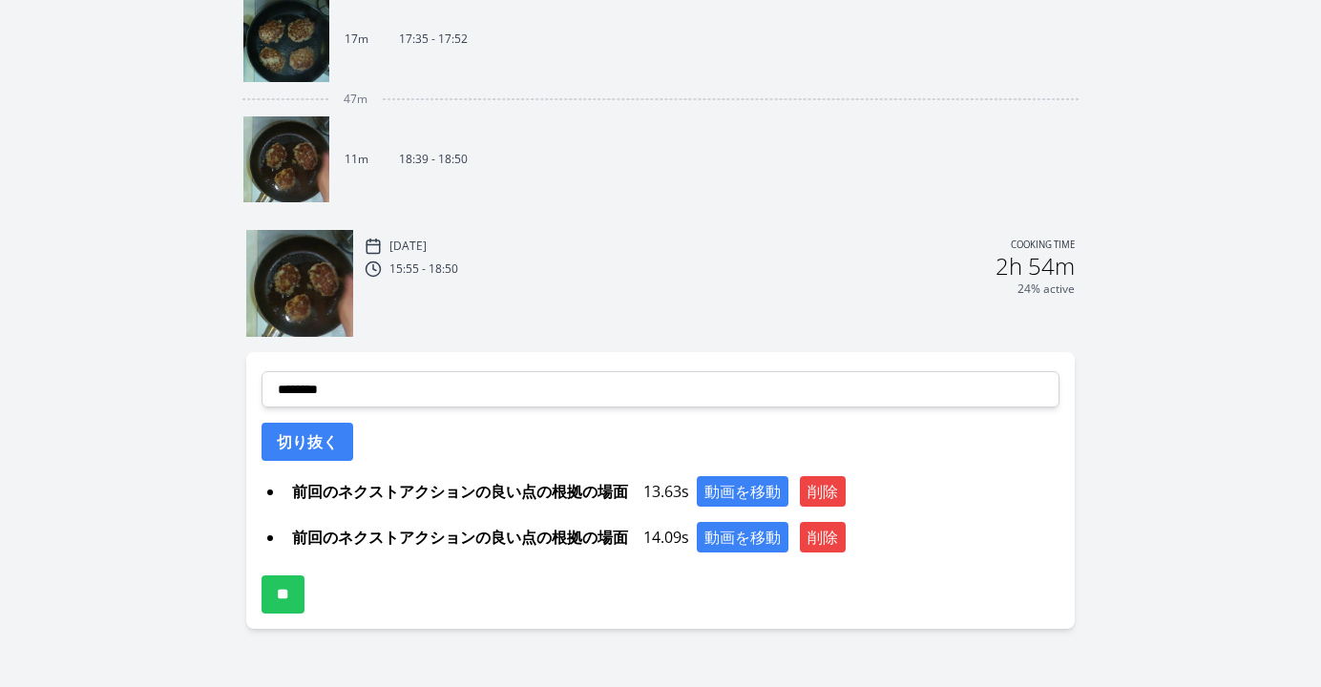
scroll to position [1025, 0]
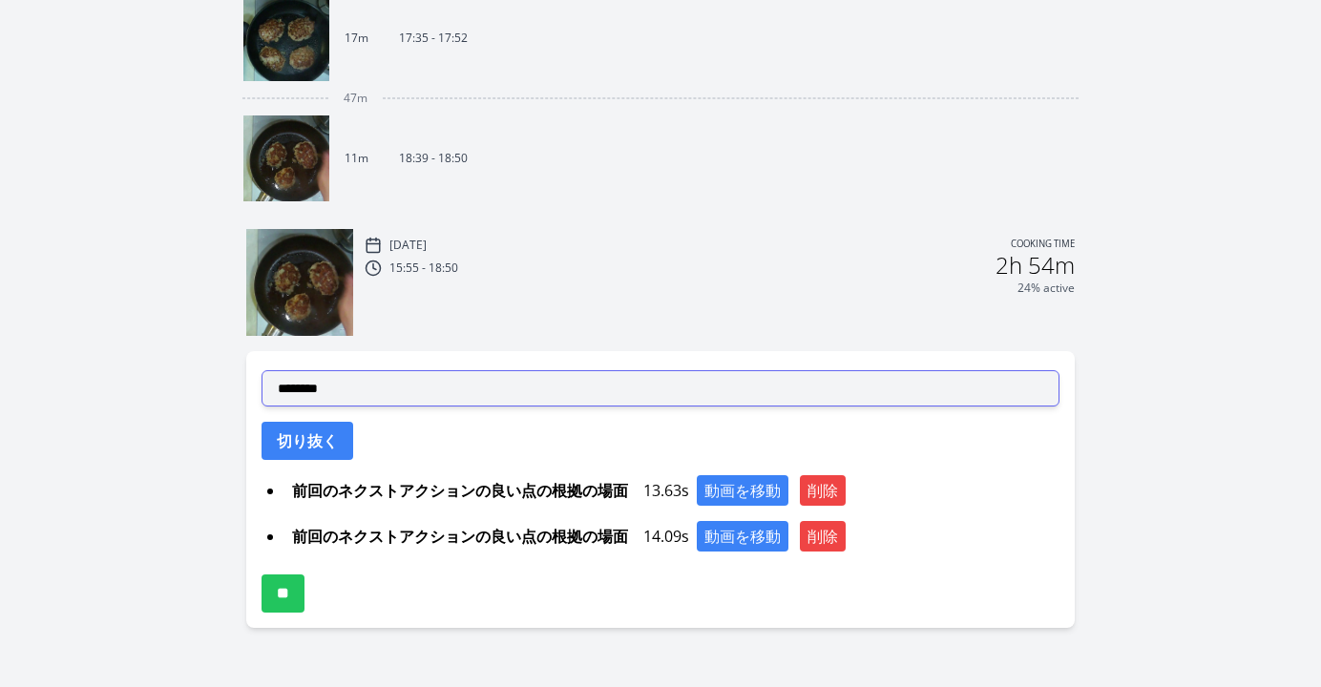
click at [623, 398] on select "**********" at bounding box center [661, 388] width 798 height 36
select select "**********"
click at [262, 370] on select "**********" at bounding box center [661, 388] width 798 height 36
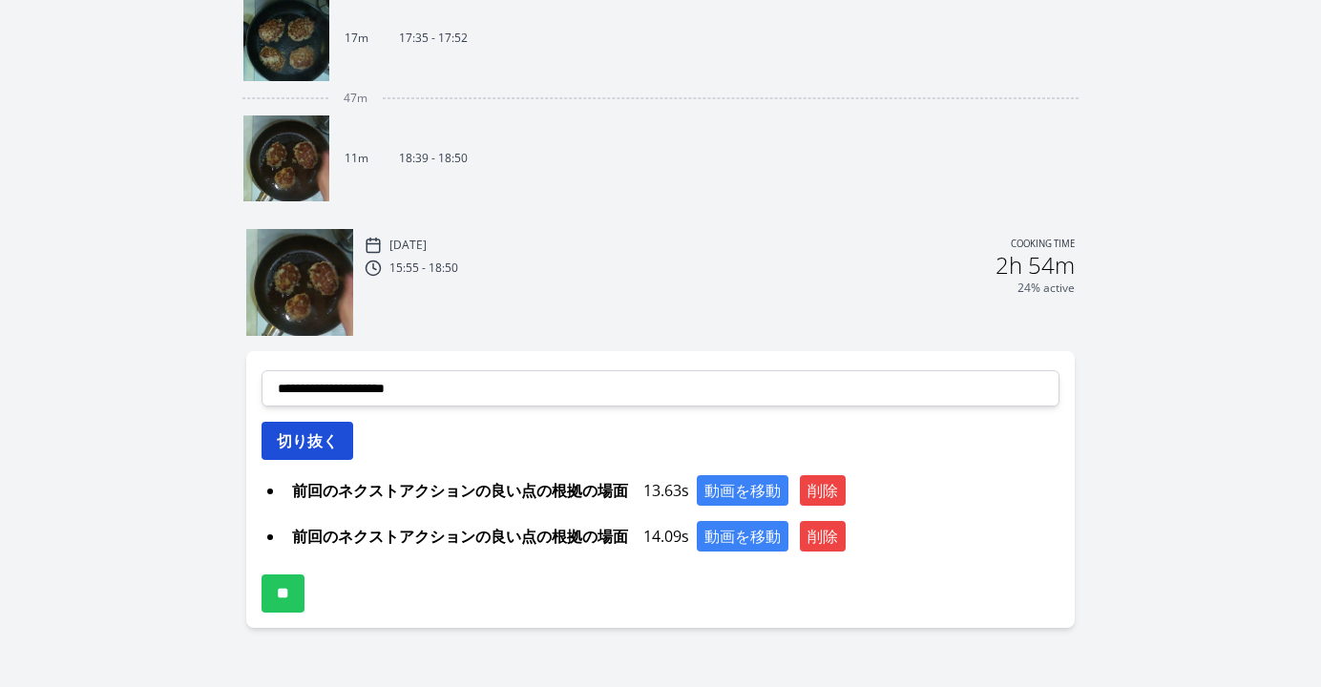
click at [336, 448] on button "切り抜く" at bounding box center [308, 441] width 92 height 38
select select
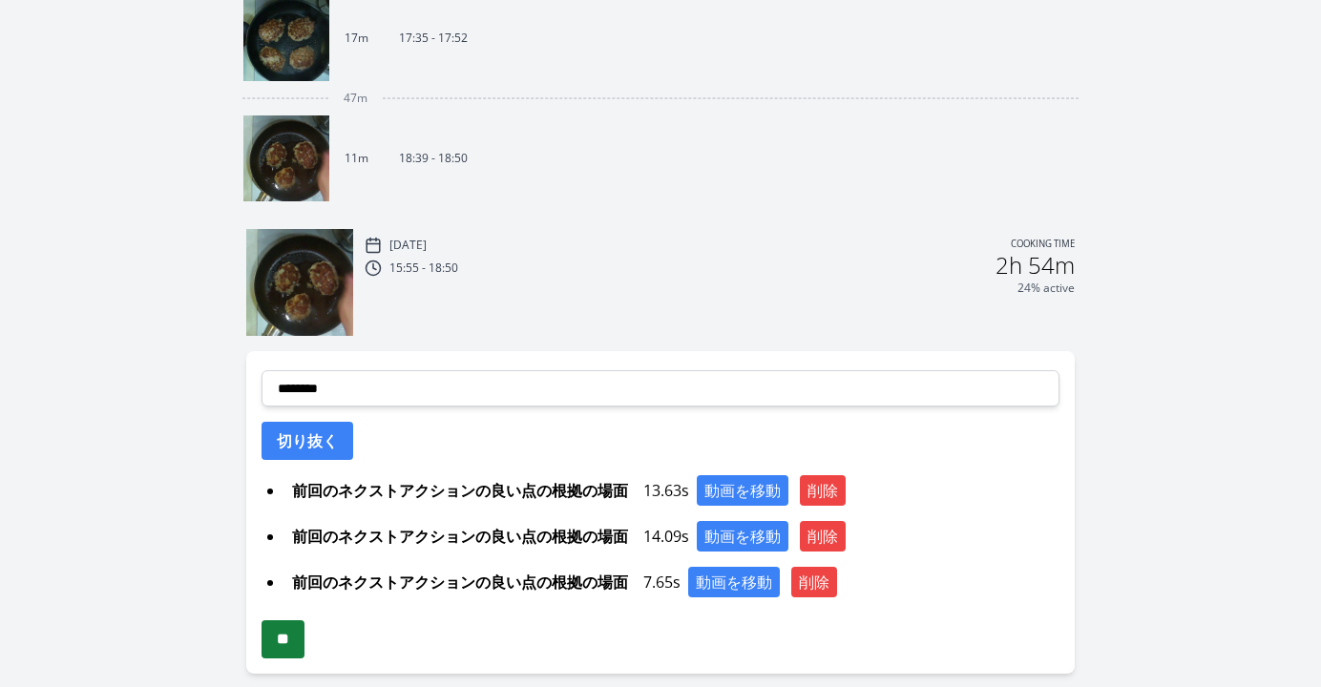
click at [293, 641] on input "**" at bounding box center [283, 640] width 43 height 38
